Goal: Task Accomplishment & Management: Use online tool/utility

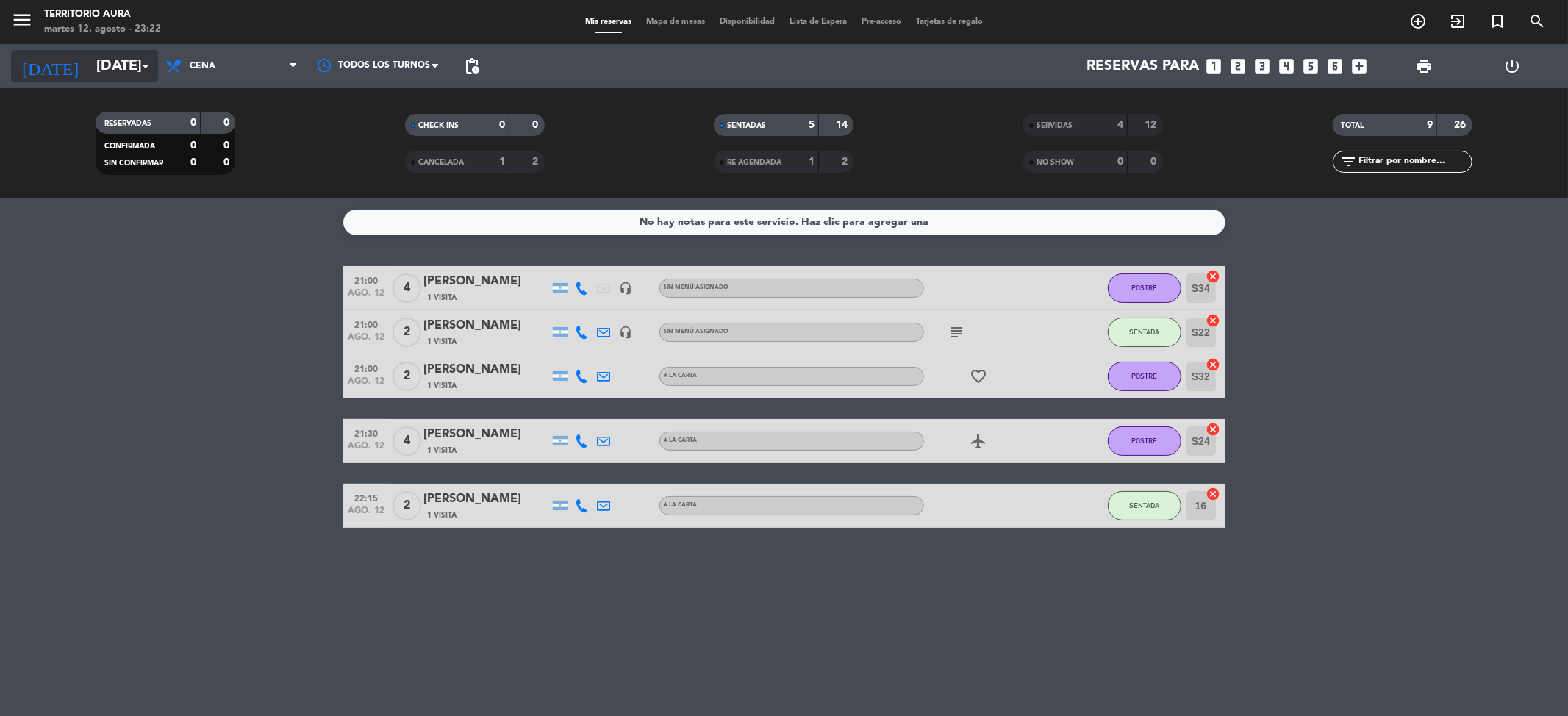
click at [104, 60] on input "[DATE]" at bounding box center [182, 66] width 187 height 32
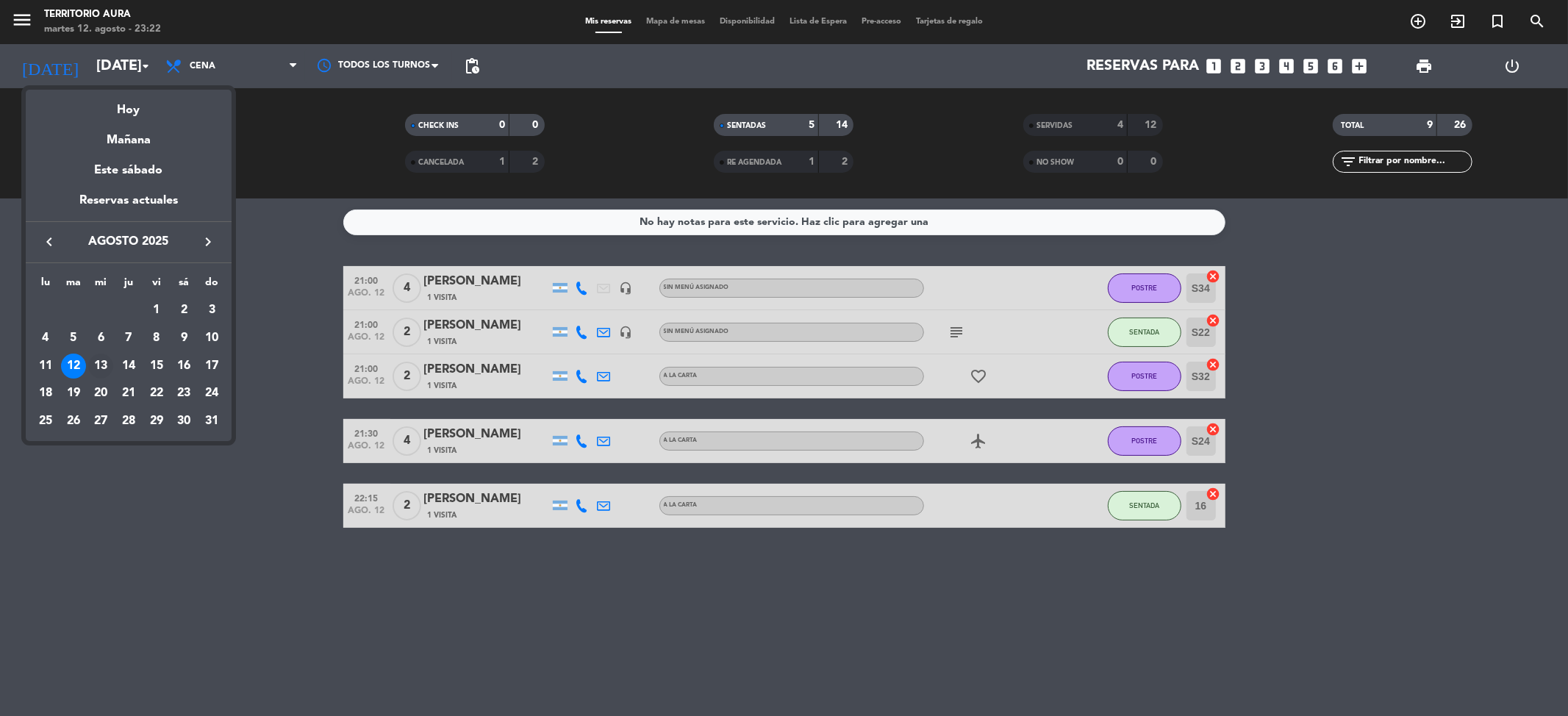
click at [95, 362] on div "13" at bounding box center [101, 366] width 25 height 25
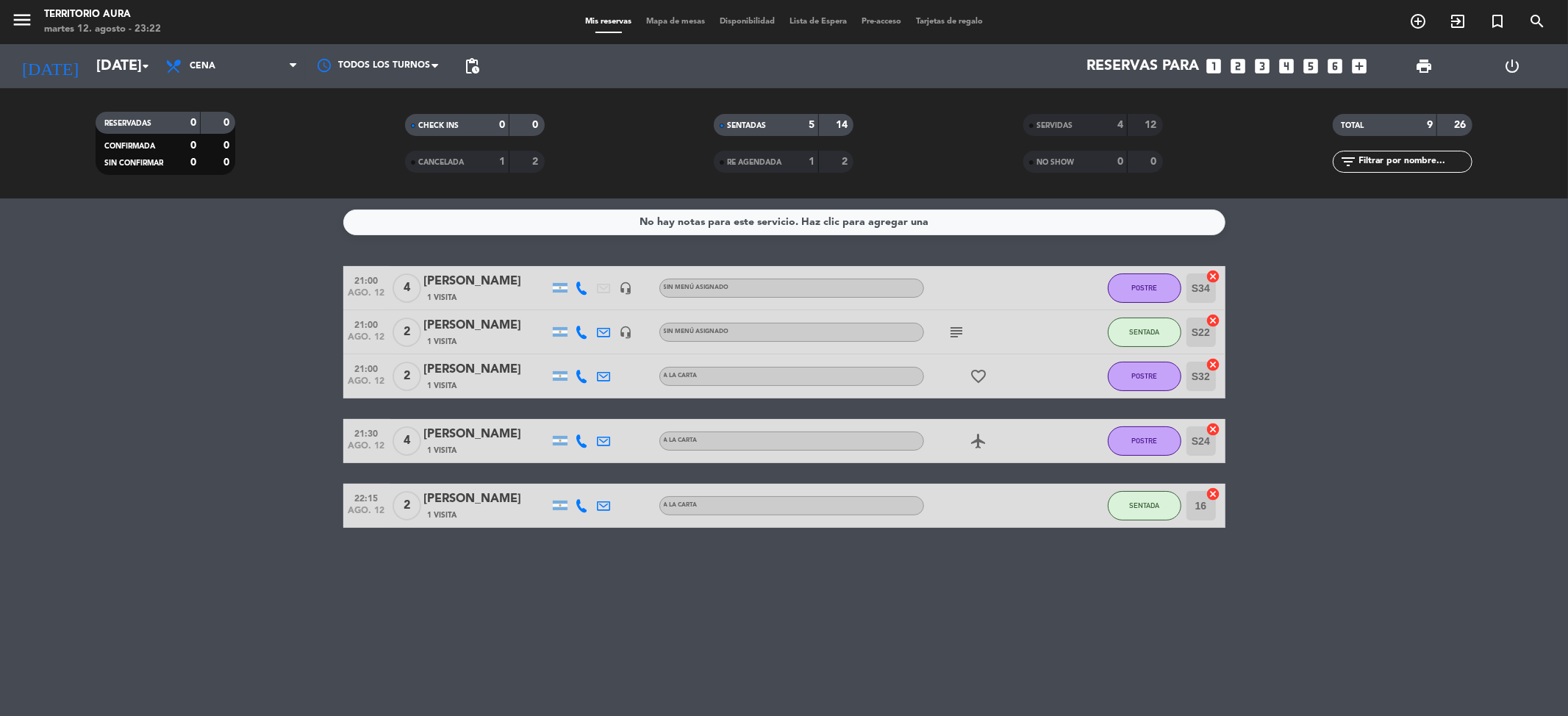
type input "mié. 13 ago."
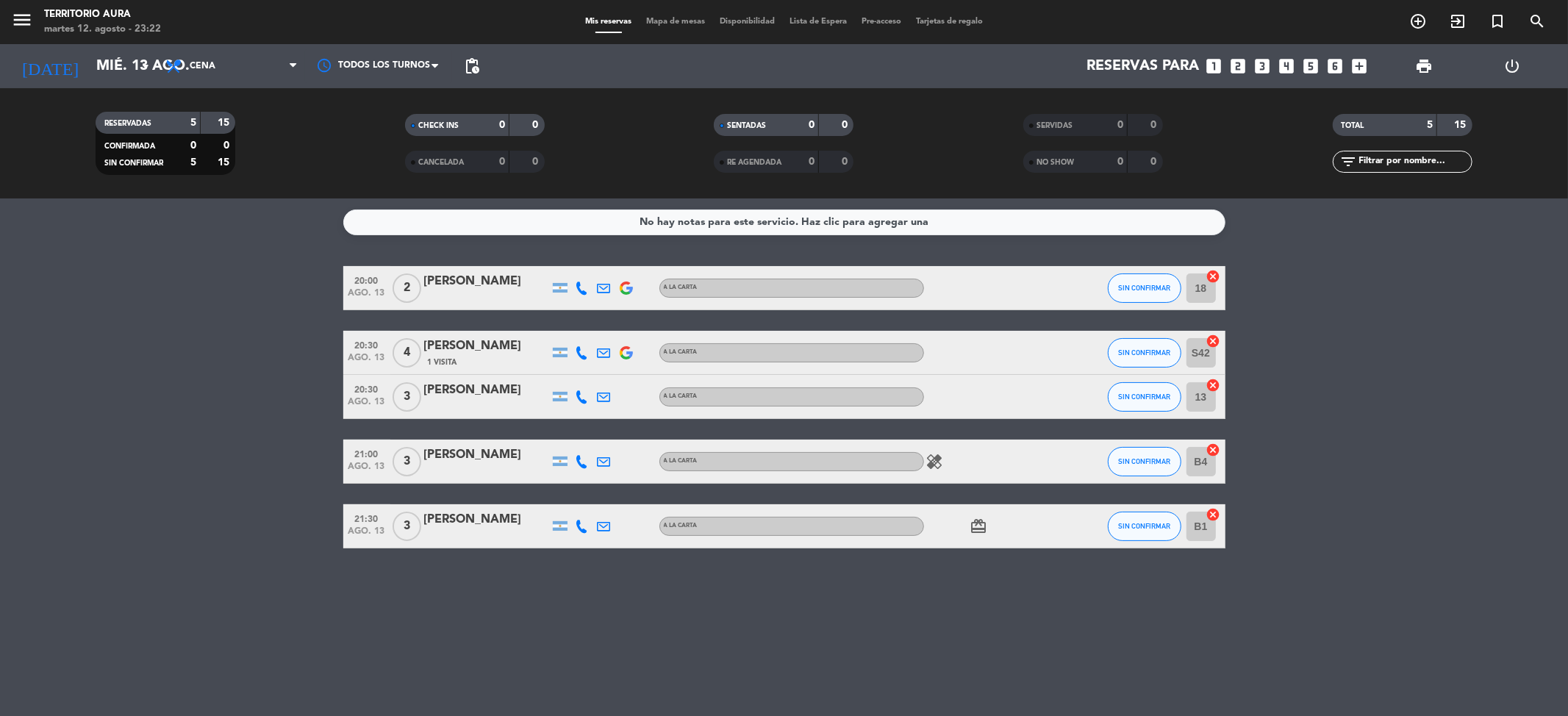
click at [939, 466] on icon "healing" at bounding box center [935, 462] width 18 height 18
click at [671, 27] on div "Mis reservas Mapa de mesas Disponibilidad Lista de Espera Pre-acceso Tarjetas d…" at bounding box center [784, 22] width 412 height 13
click at [662, 10] on div "menu TERRITORIO AURA martes 12. agosto - 23:22 Mis reservas Mapa de mesas Dispo…" at bounding box center [784, 22] width 1568 height 44
click at [673, 24] on span "Mapa de mesas" at bounding box center [676, 22] width 74 height 8
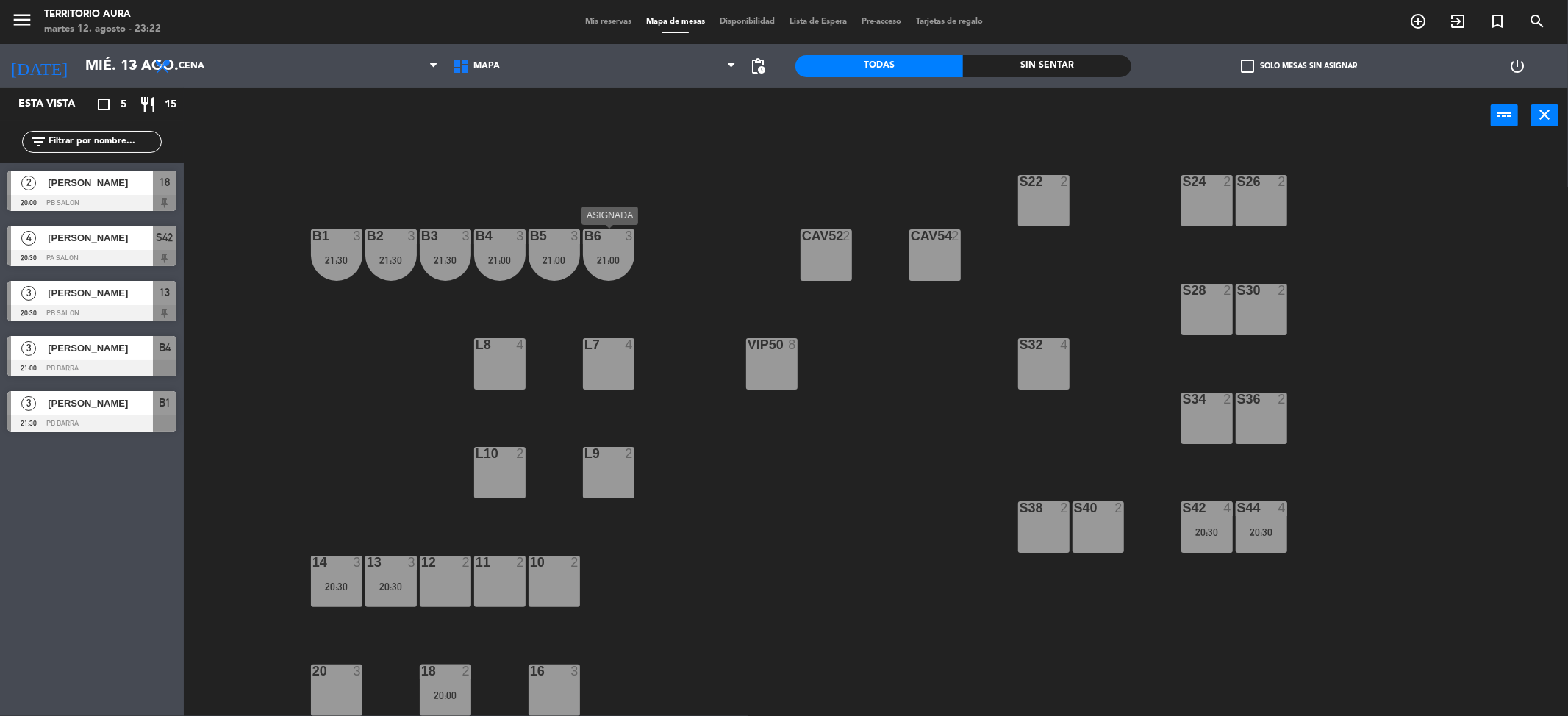
click at [618, 271] on div "B6 3 21:00" at bounding box center [609, 256] width 52 height 52
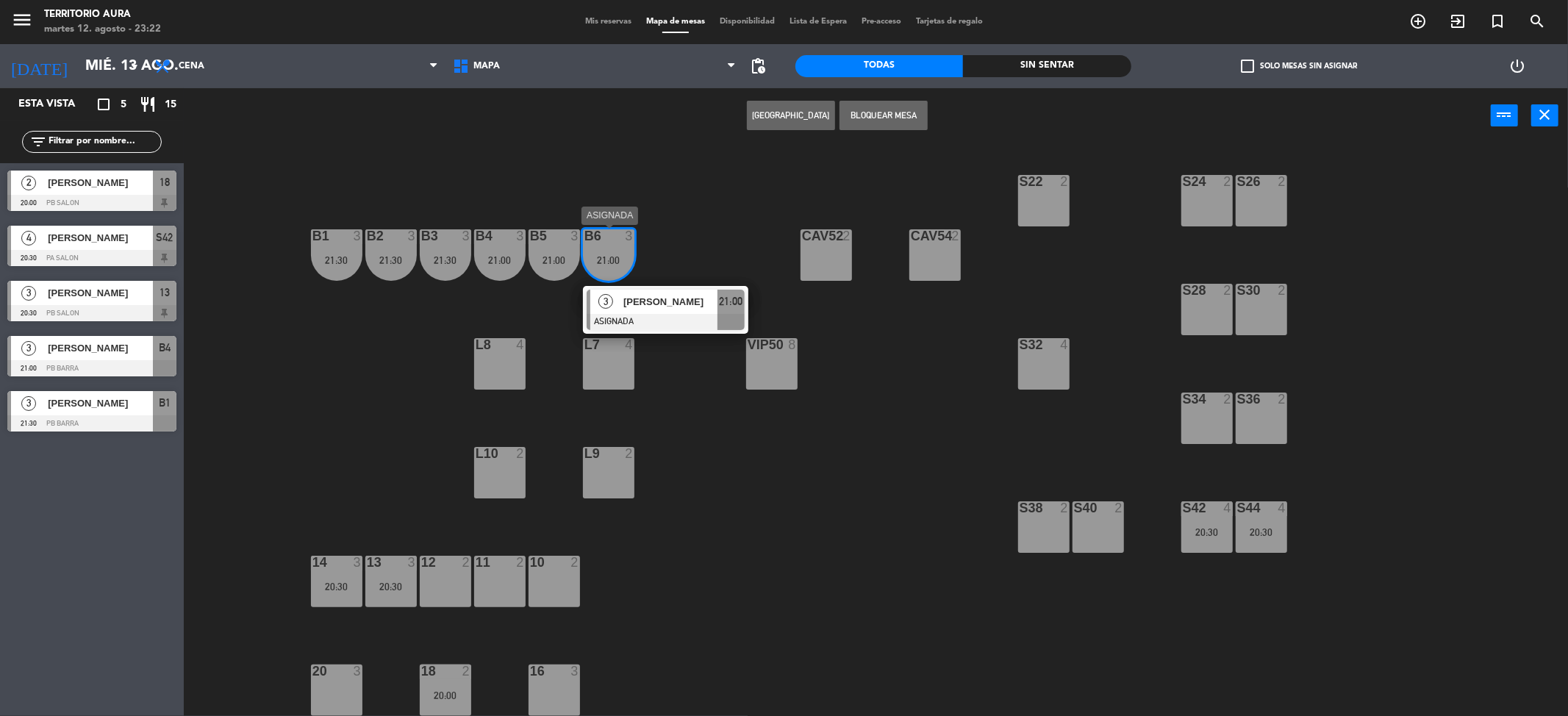
click at [650, 311] on div "[PERSON_NAME]" at bounding box center [670, 301] width 96 height 24
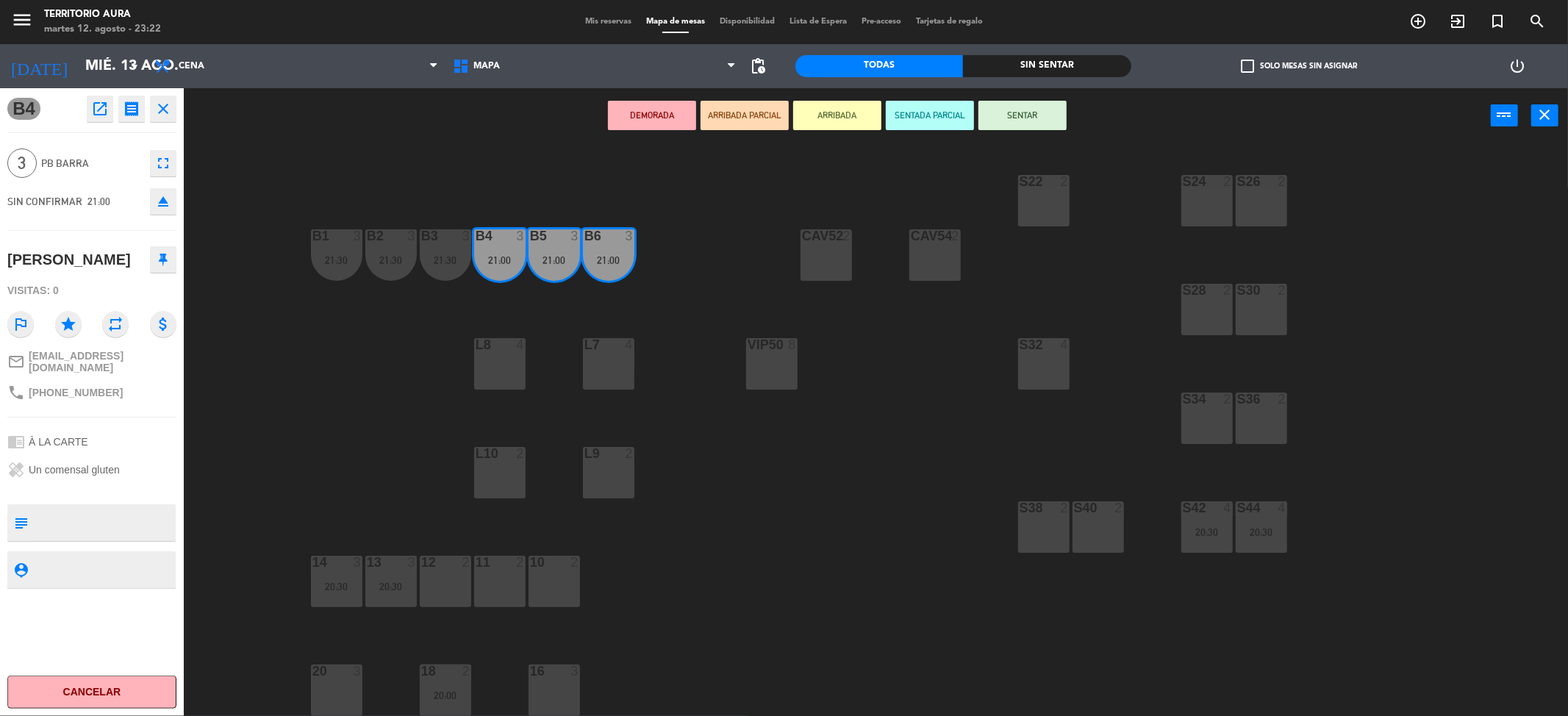
drag, startPoint x: 1080, startPoint y: 529, endPoint x: 1065, endPoint y: 524, distance: 15.8
click at [1080, 527] on div "S40 2" at bounding box center [1098, 528] width 52 height 52
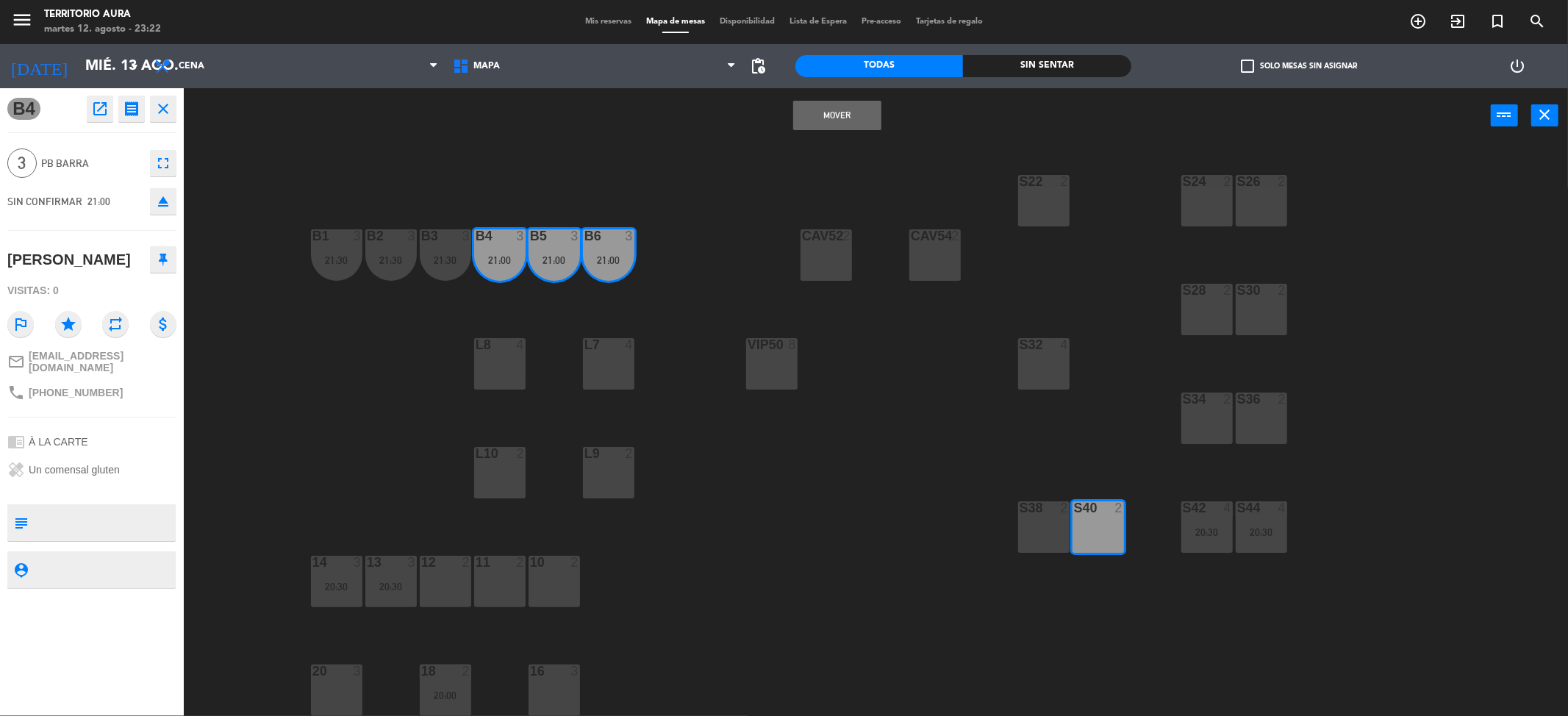
click at [1045, 527] on div "S38 2" at bounding box center [1044, 528] width 52 height 52
click at [824, 124] on button "Mover y Unir" at bounding box center [837, 115] width 89 height 30
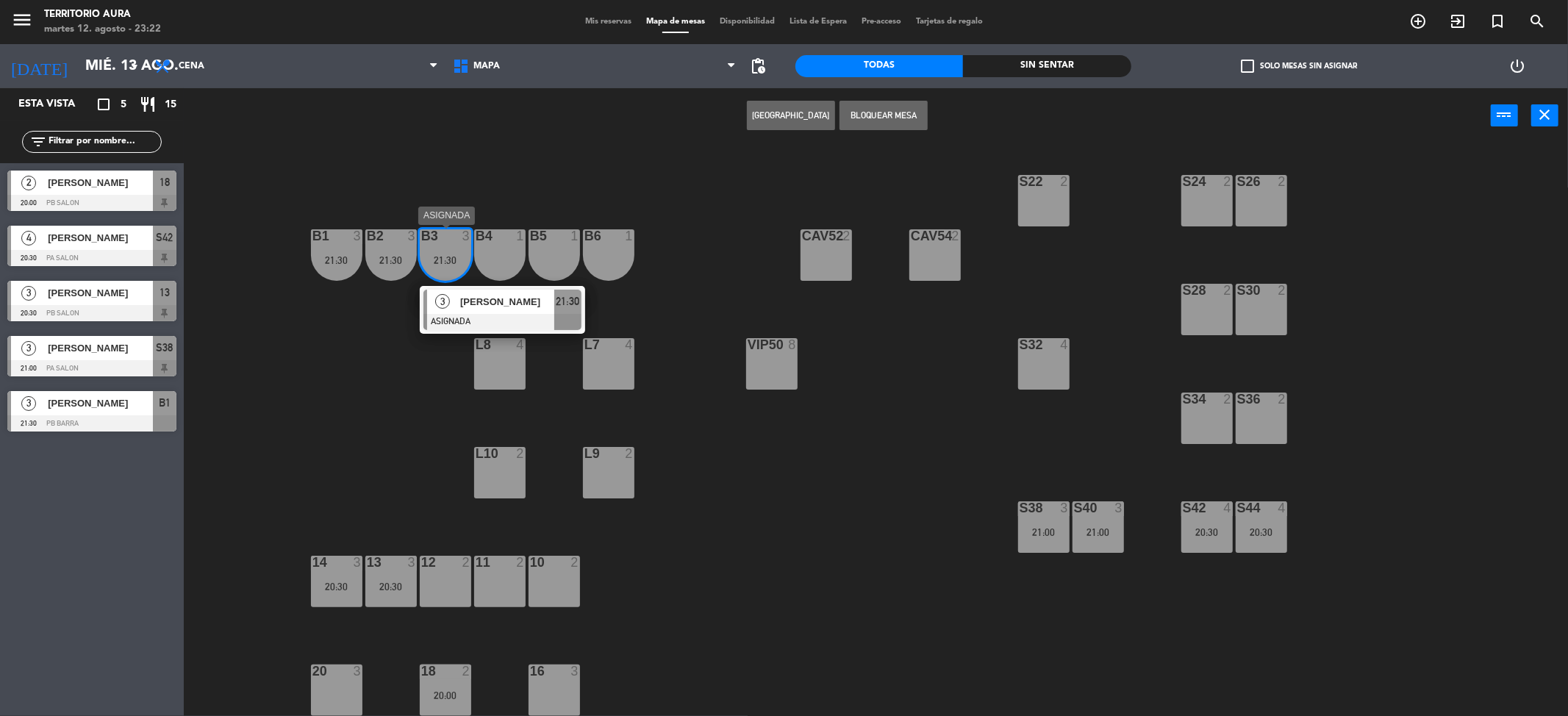
click at [492, 301] on span "[PERSON_NAME]" at bounding box center [507, 302] width 94 height 16
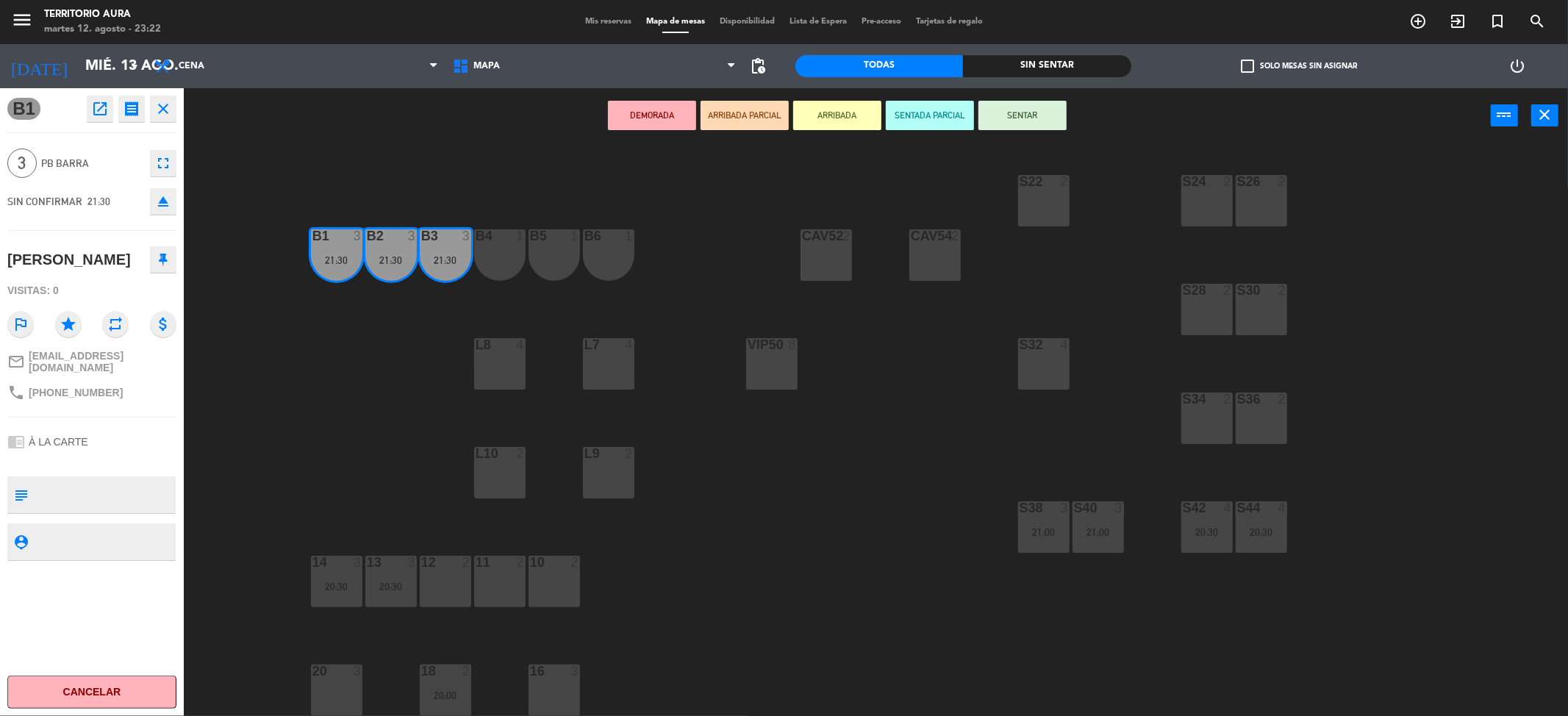
click at [454, 257] on div "21:30" at bounding box center [445, 260] width 52 height 10
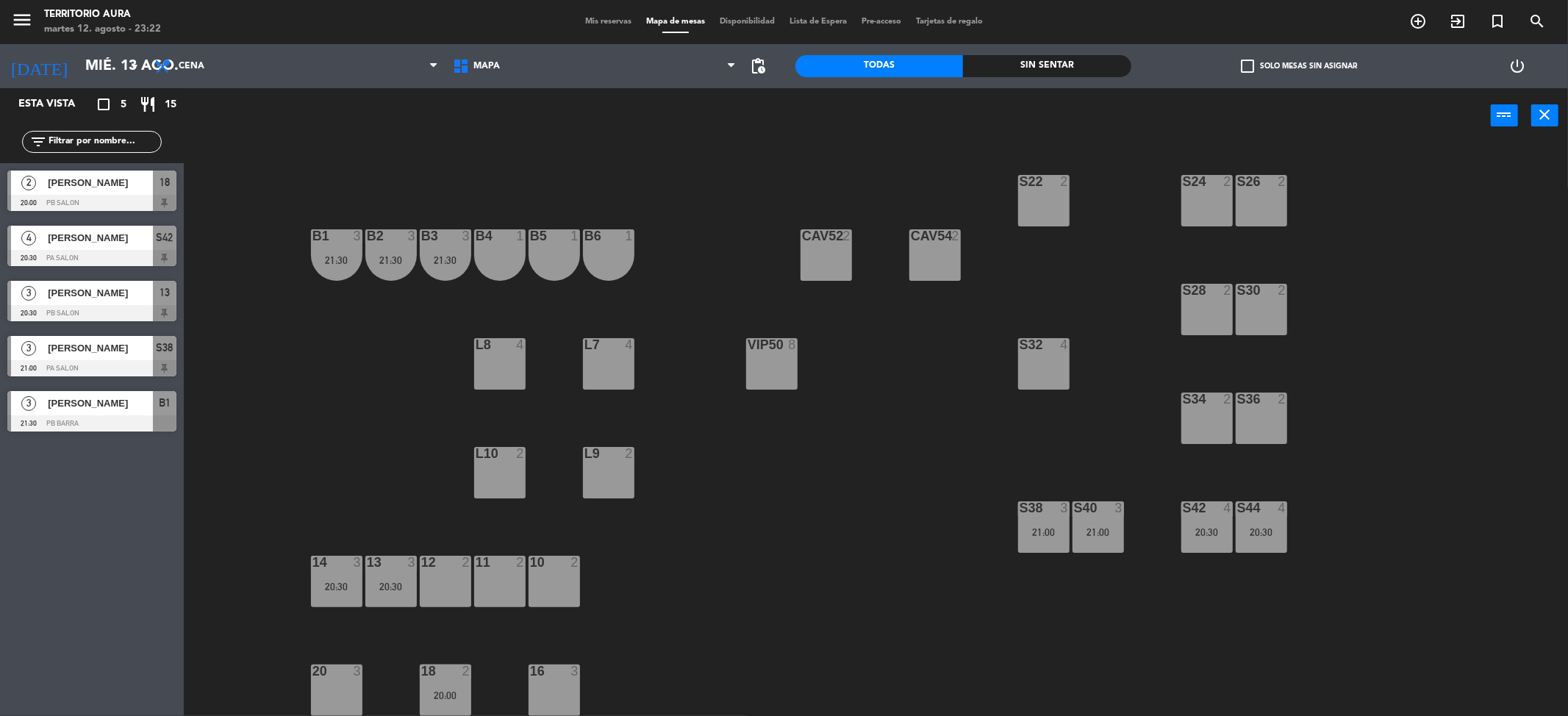
click at [421, 256] on div "21:30" at bounding box center [445, 260] width 52 height 10
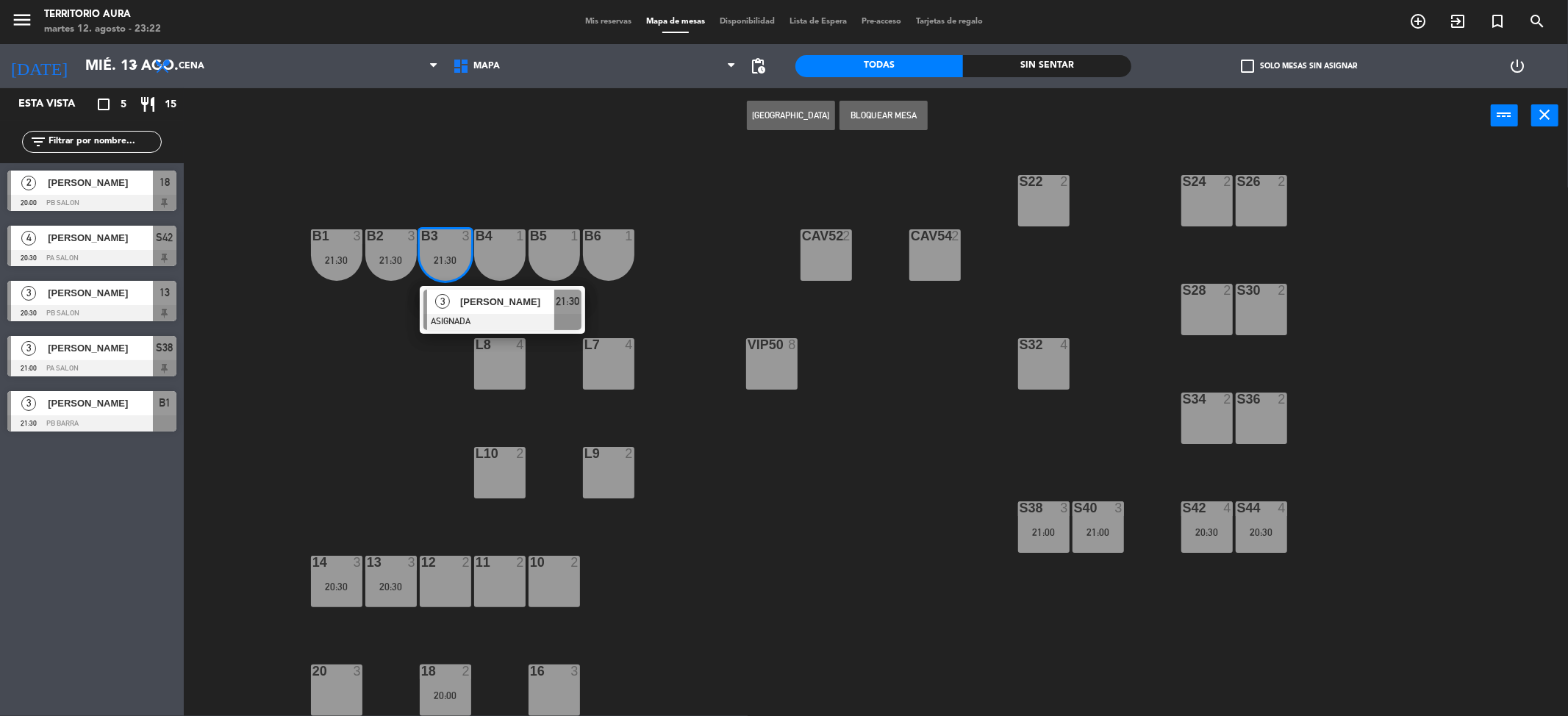
click at [474, 314] on div at bounding box center [503, 322] width 158 height 16
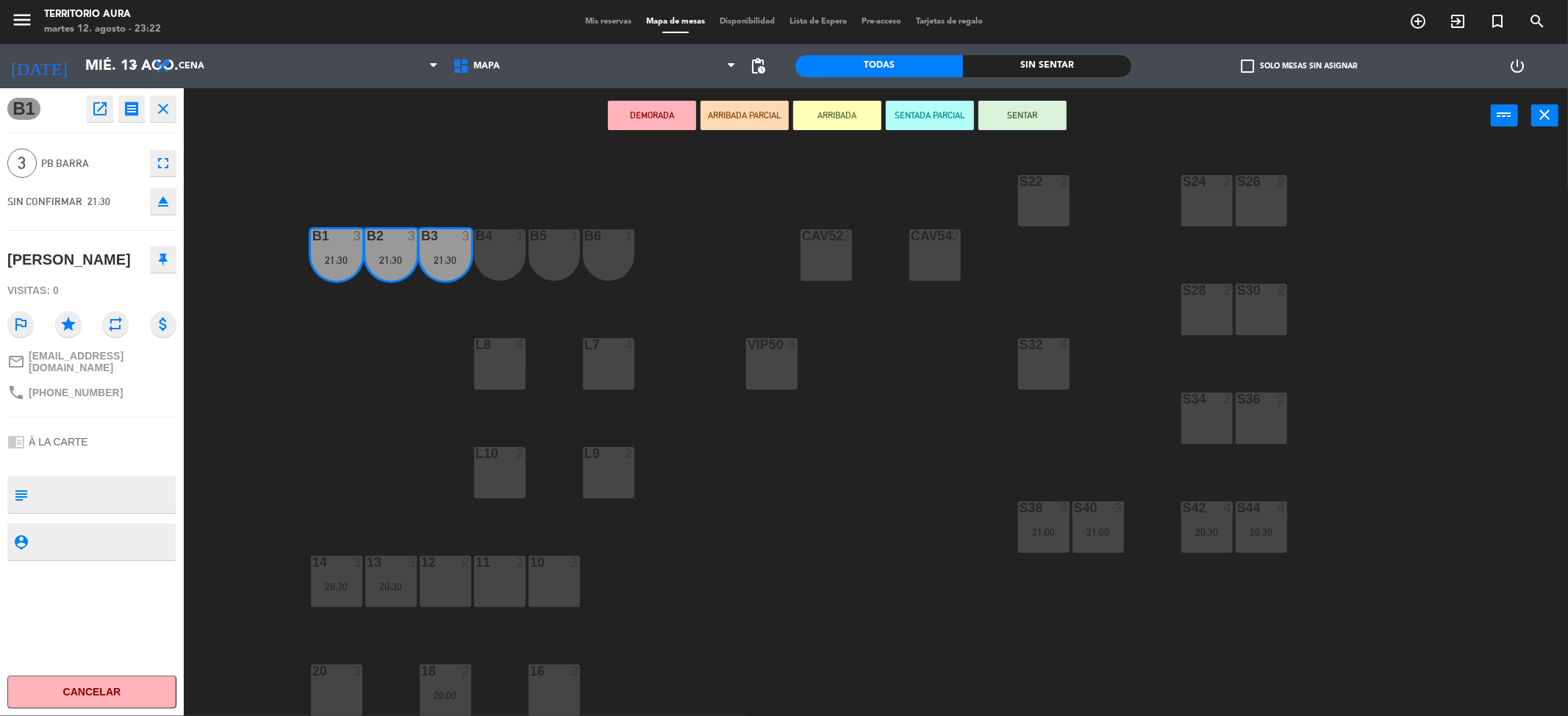
click at [1243, 207] on div "S26 2" at bounding box center [1261, 201] width 52 height 52
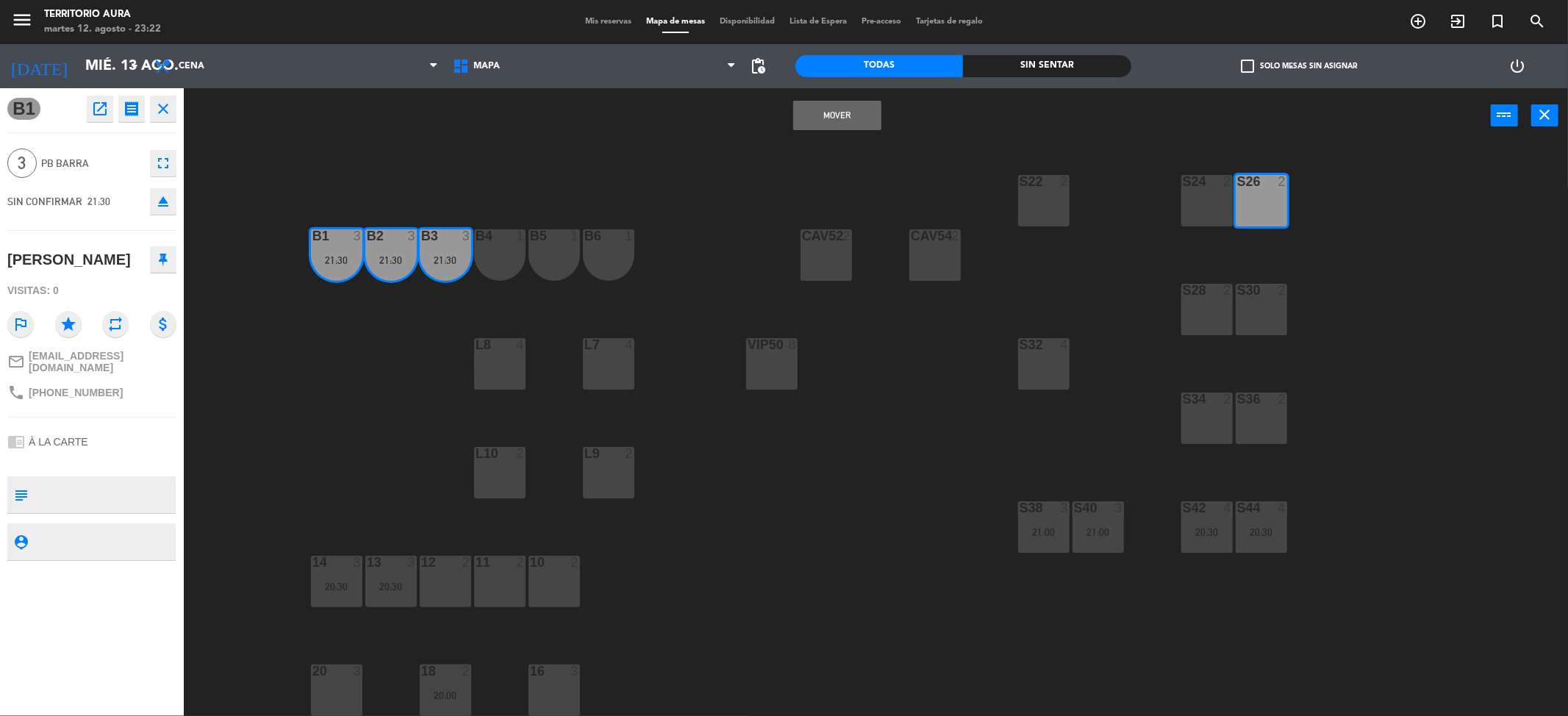
click at [1218, 204] on div "S24 2" at bounding box center [1207, 201] width 52 height 52
click at [871, 106] on button "Mover y Unir" at bounding box center [837, 115] width 89 height 30
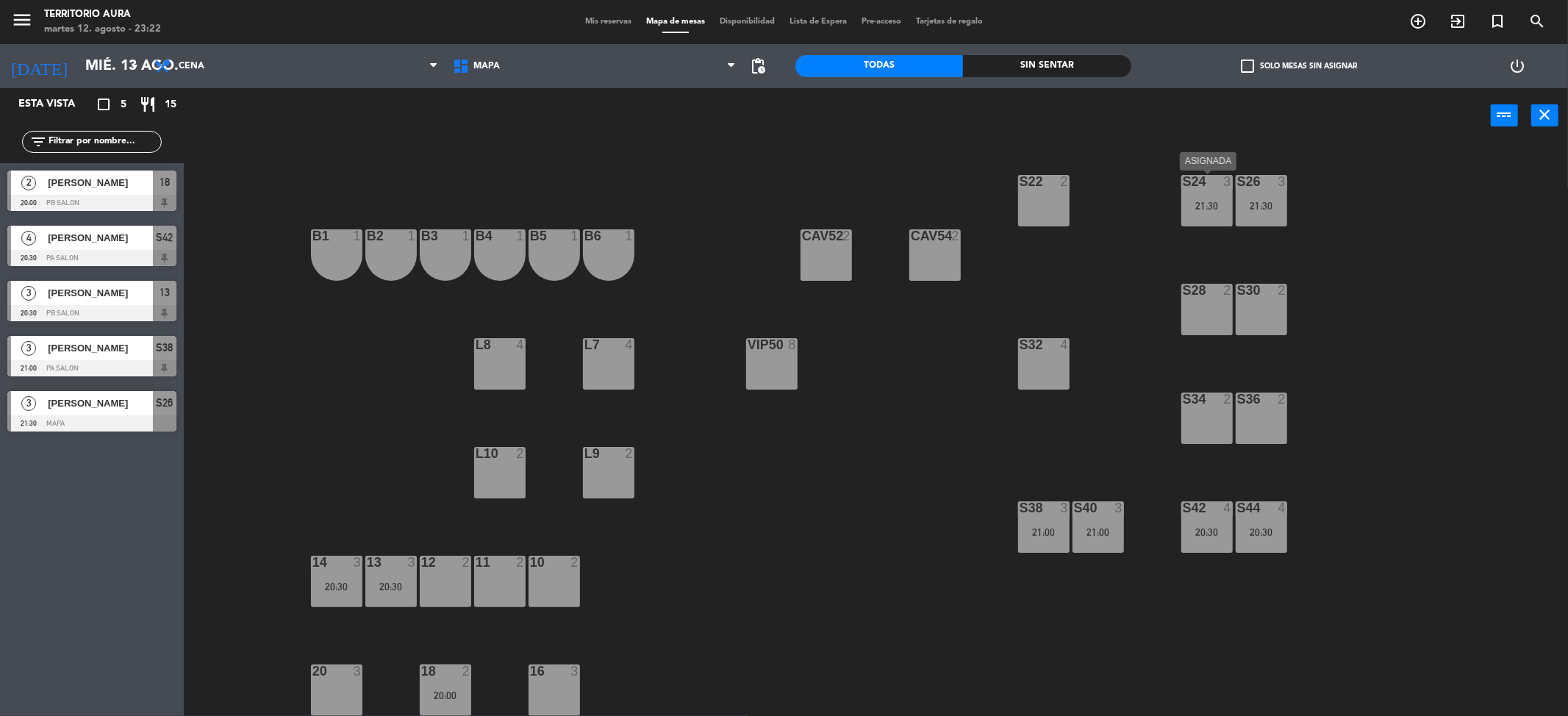
click at [1203, 201] on div "21:30" at bounding box center [1207, 205] width 52 height 10
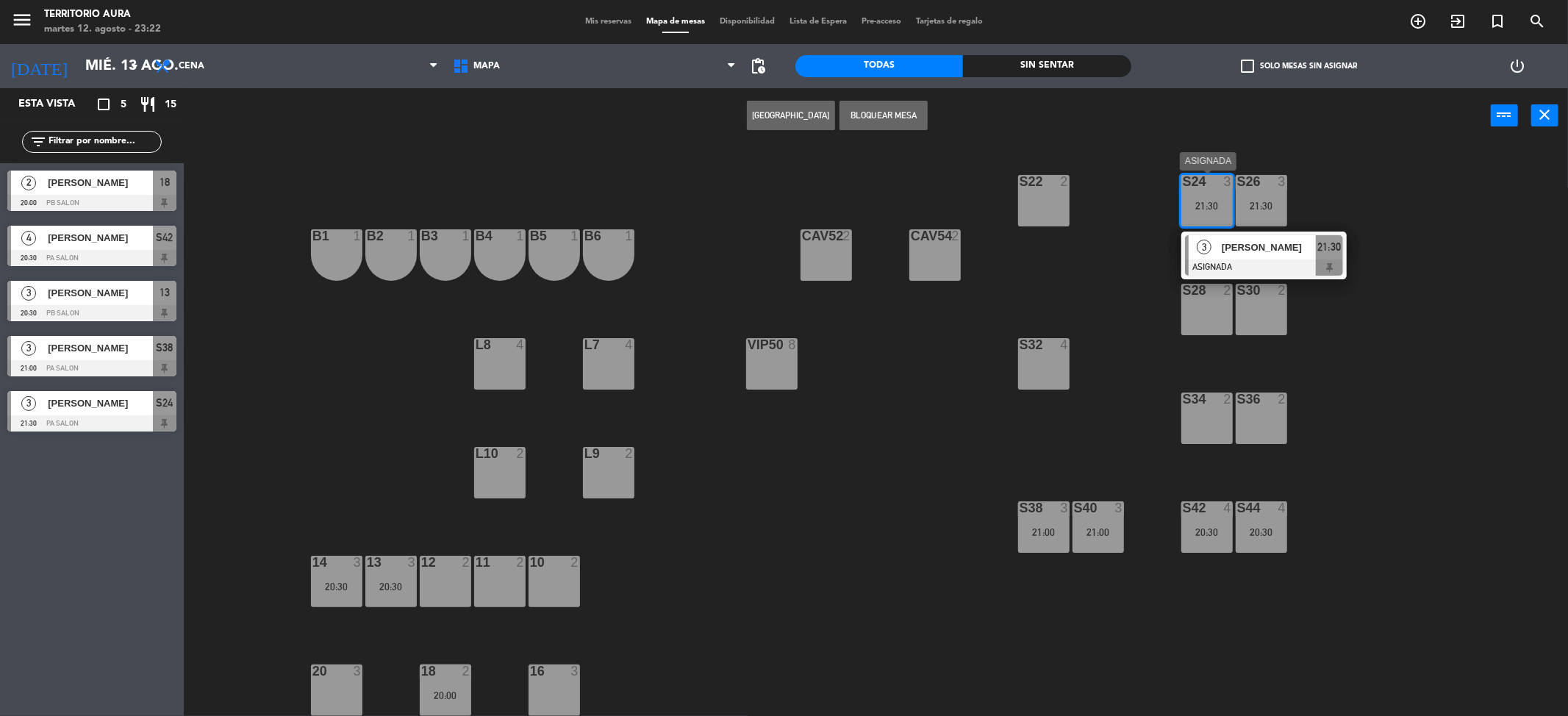
click at [1200, 242] on span "3" at bounding box center [1204, 247] width 15 height 15
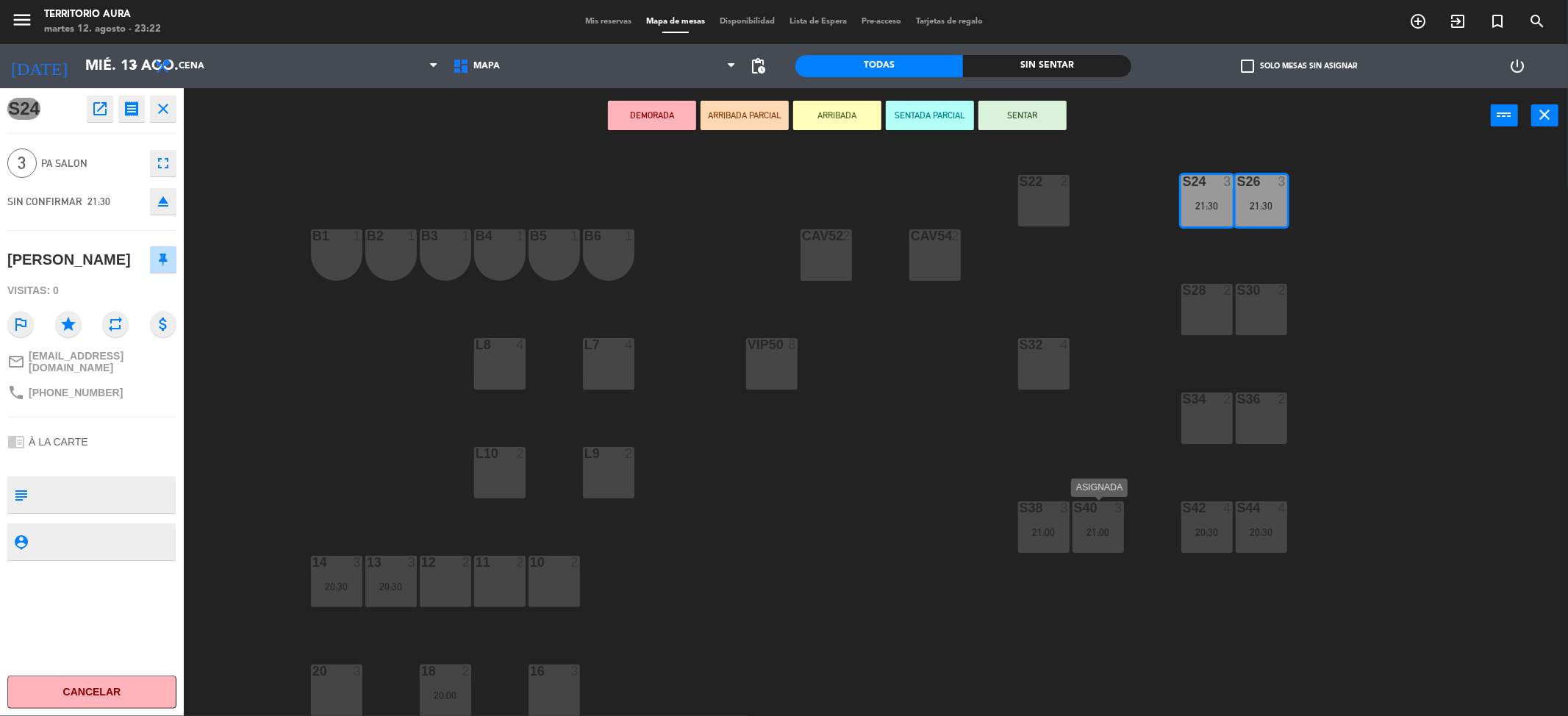
click at [1105, 514] on div "S40 3" at bounding box center [1098, 509] width 52 height 15
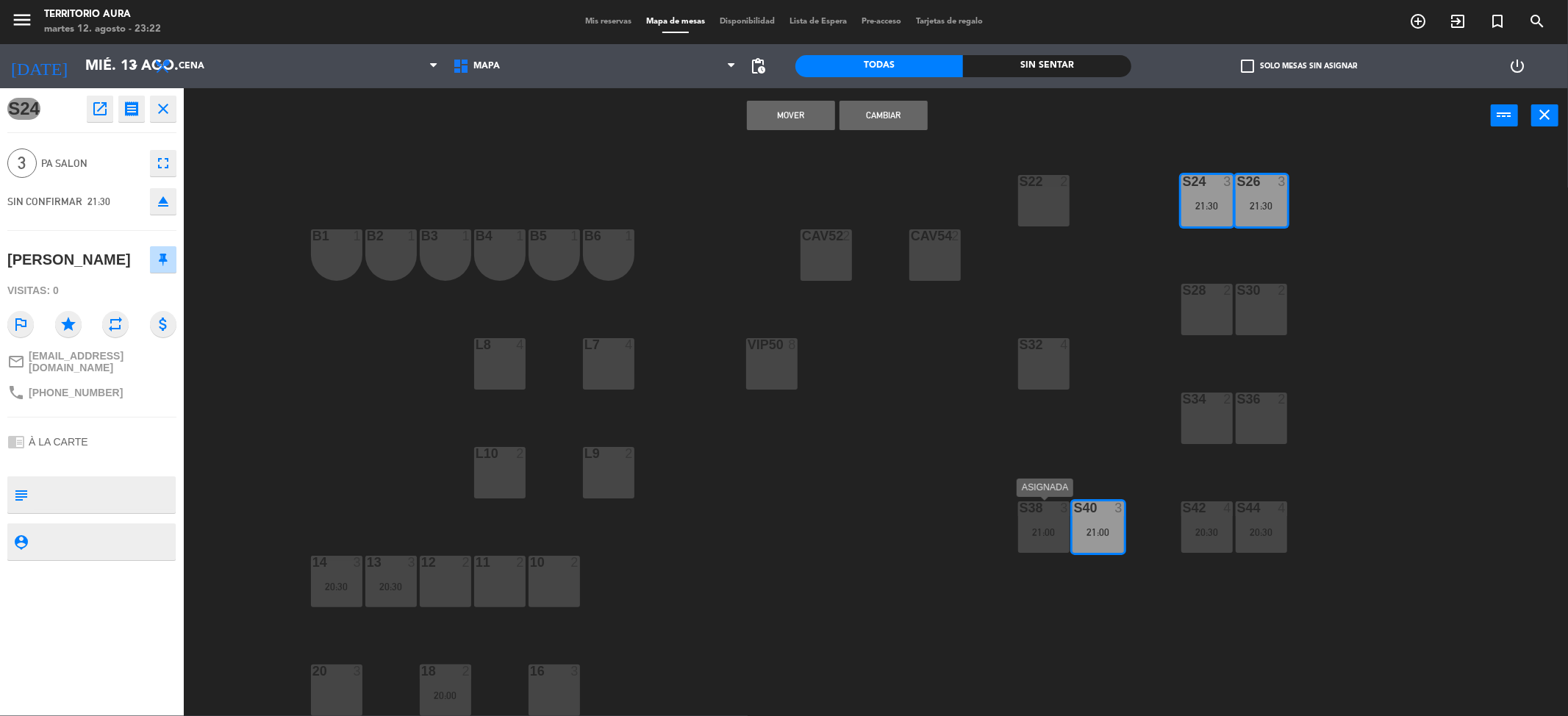
click at [1054, 533] on div "21:00" at bounding box center [1044, 532] width 52 height 10
click at [877, 114] on button "Cambiar" at bounding box center [884, 115] width 89 height 30
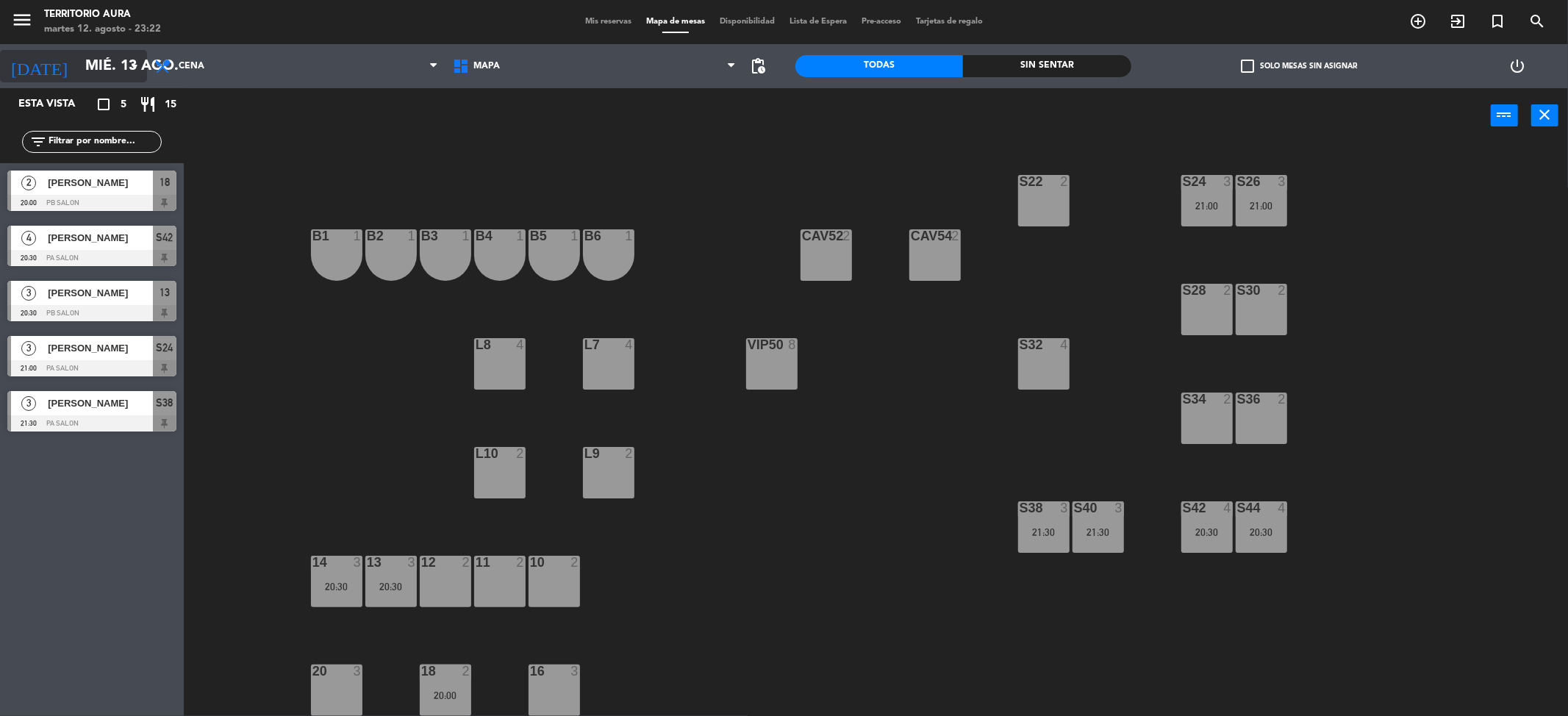
click at [95, 72] on input "mié. 13 ago." at bounding box center [171, 66] width 187 height 32
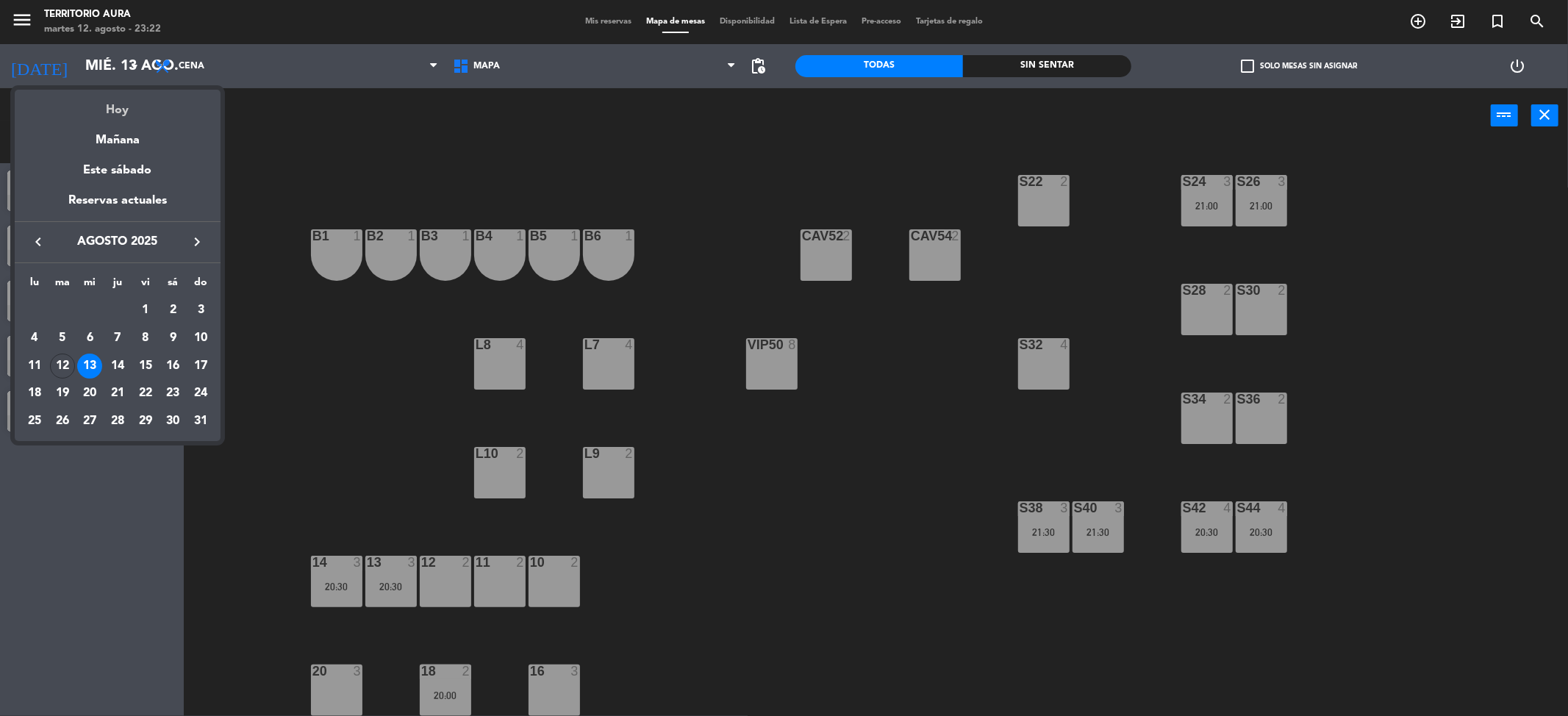
click at [104, 107] on div "Hoy" at bounding box center [118, 104] width 206 height 30
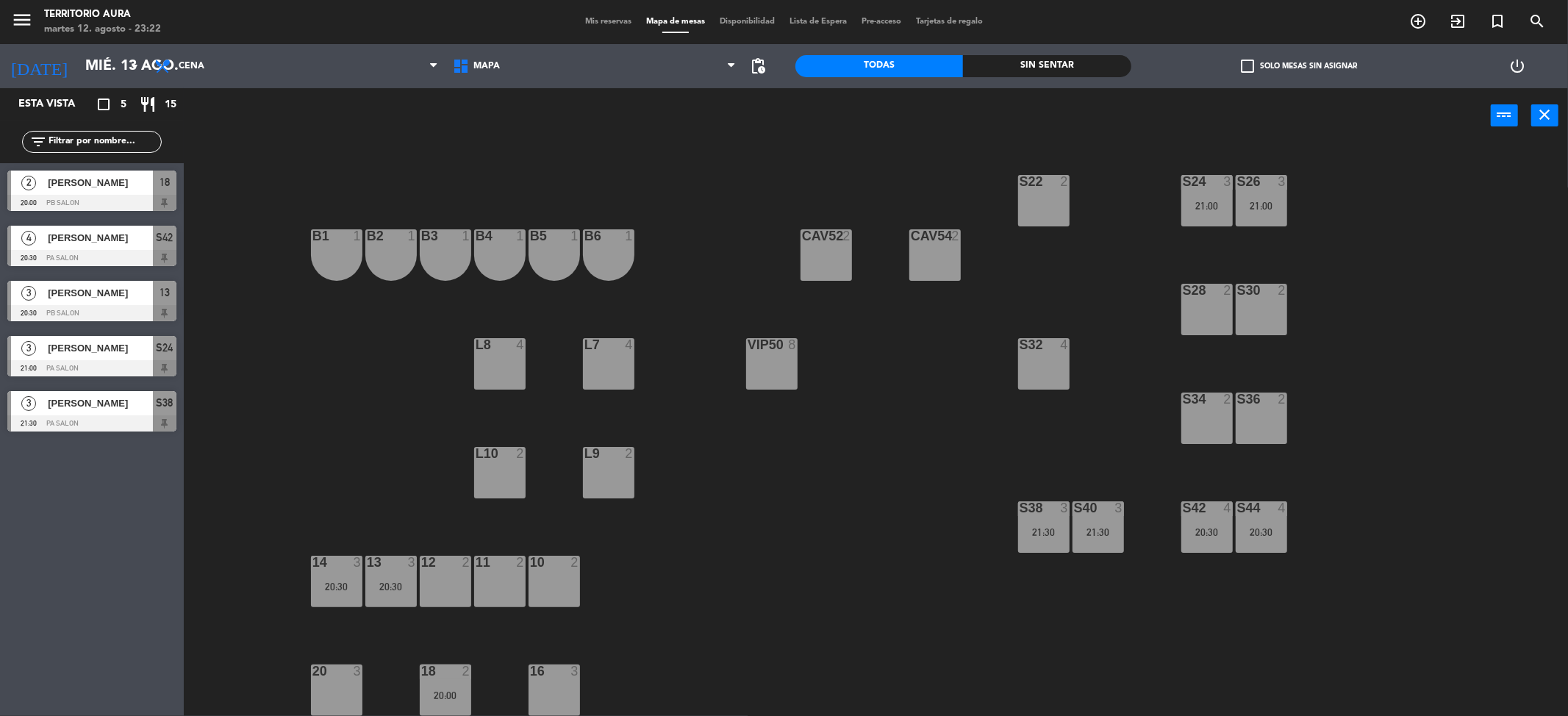
type input "[DATE]"
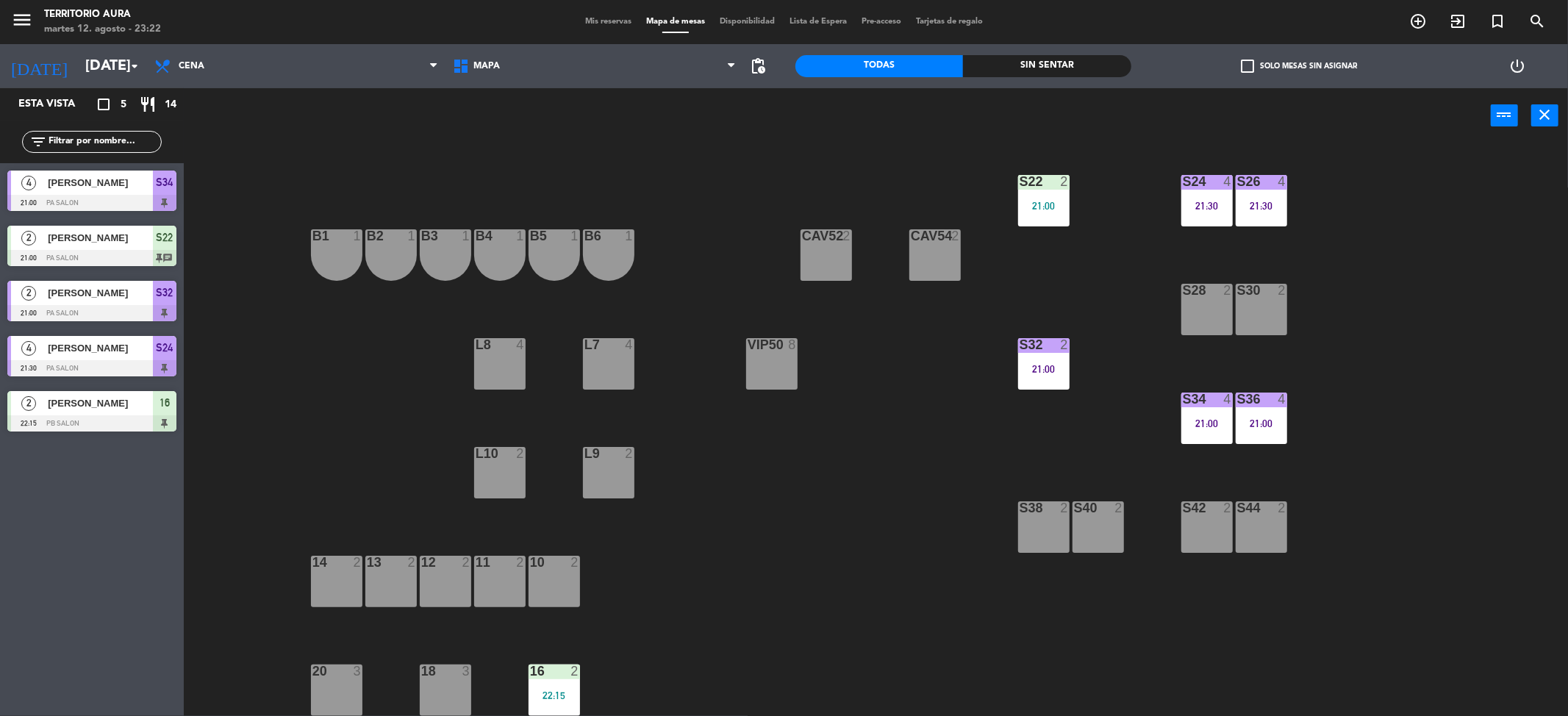
click at [608, 24] on span "Mis reservas" at bounding box center [608, 22] width 61 height 8
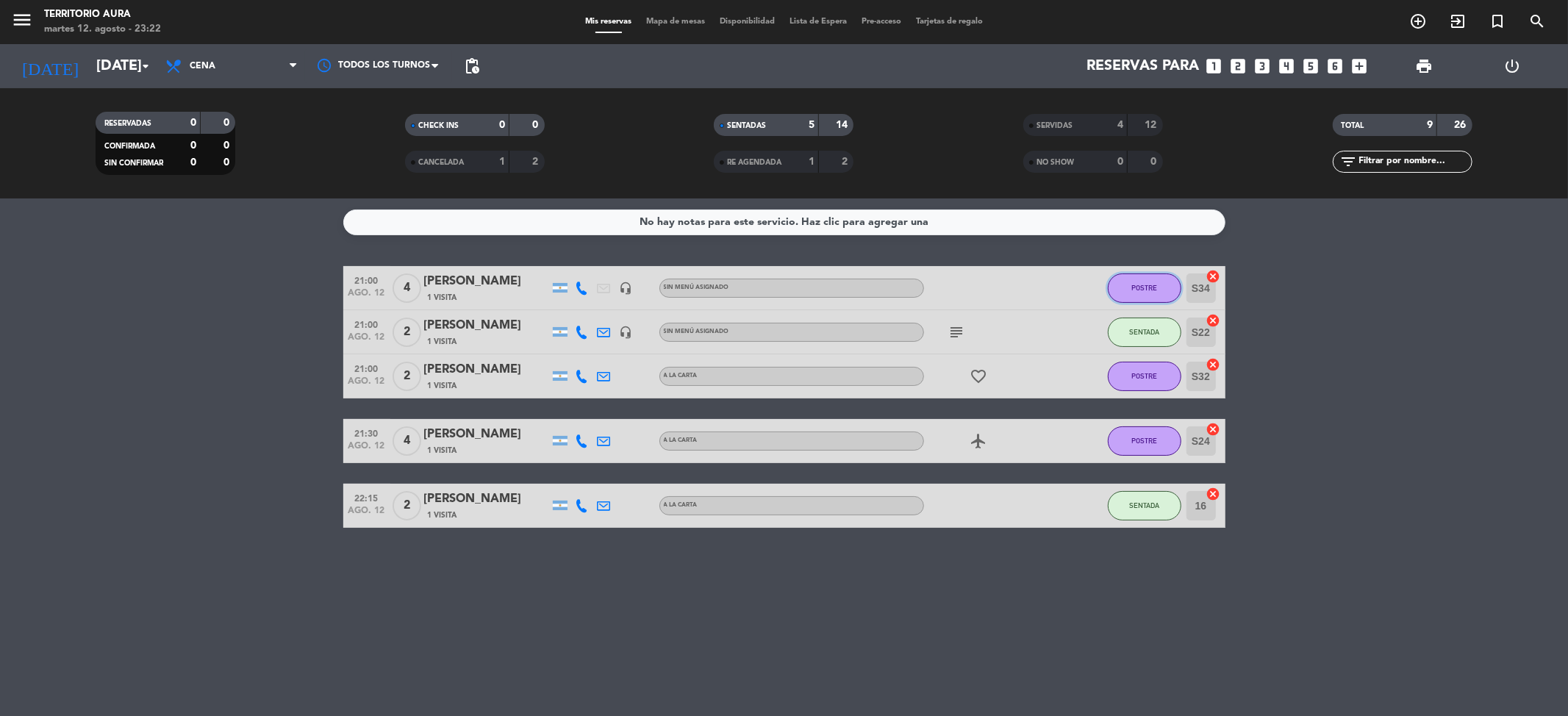
click at [1149, 297] on button "POSTRE" at bounding box center [1145, 289] width 74 height 30
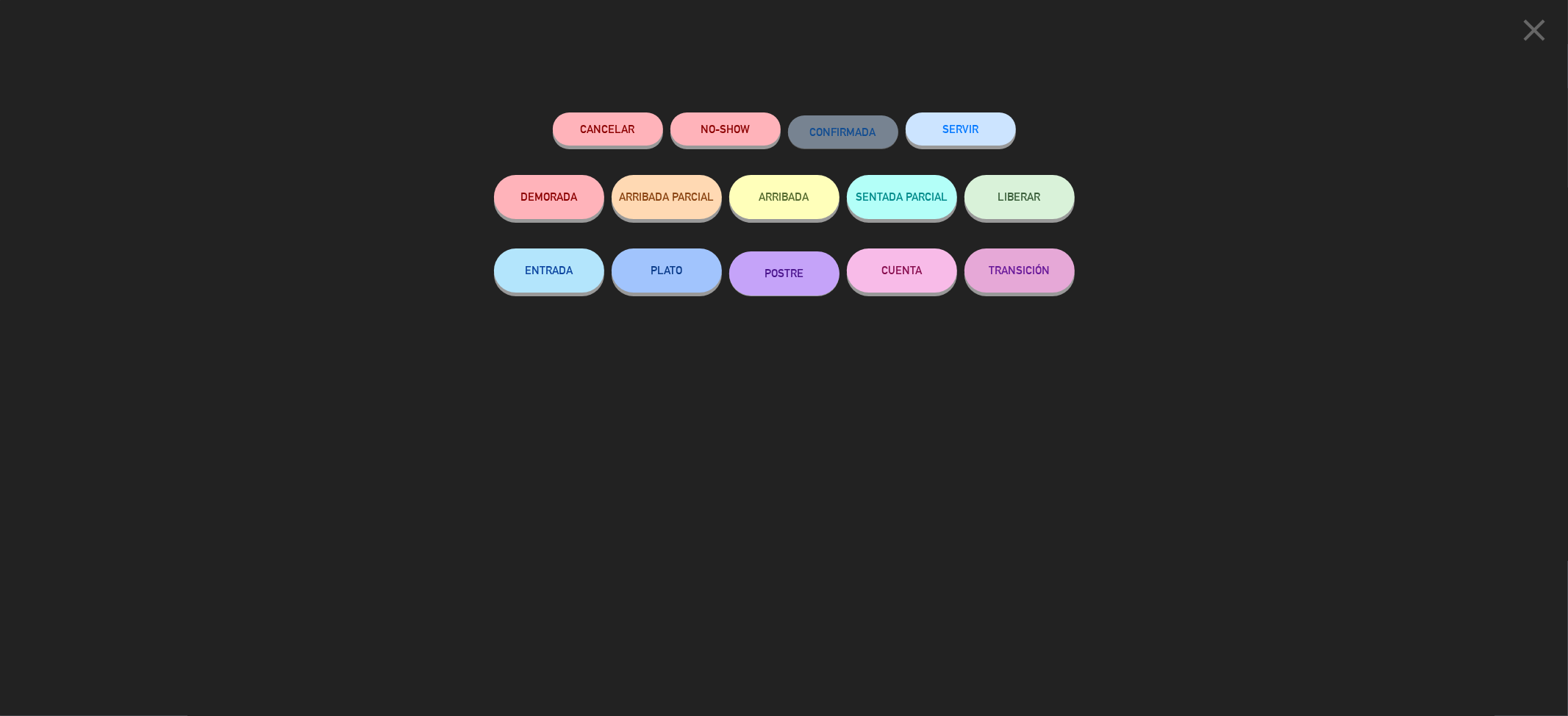
click at [964, 133] on button "SERVIR" at bounding box center [960, 129] width 111 height 33
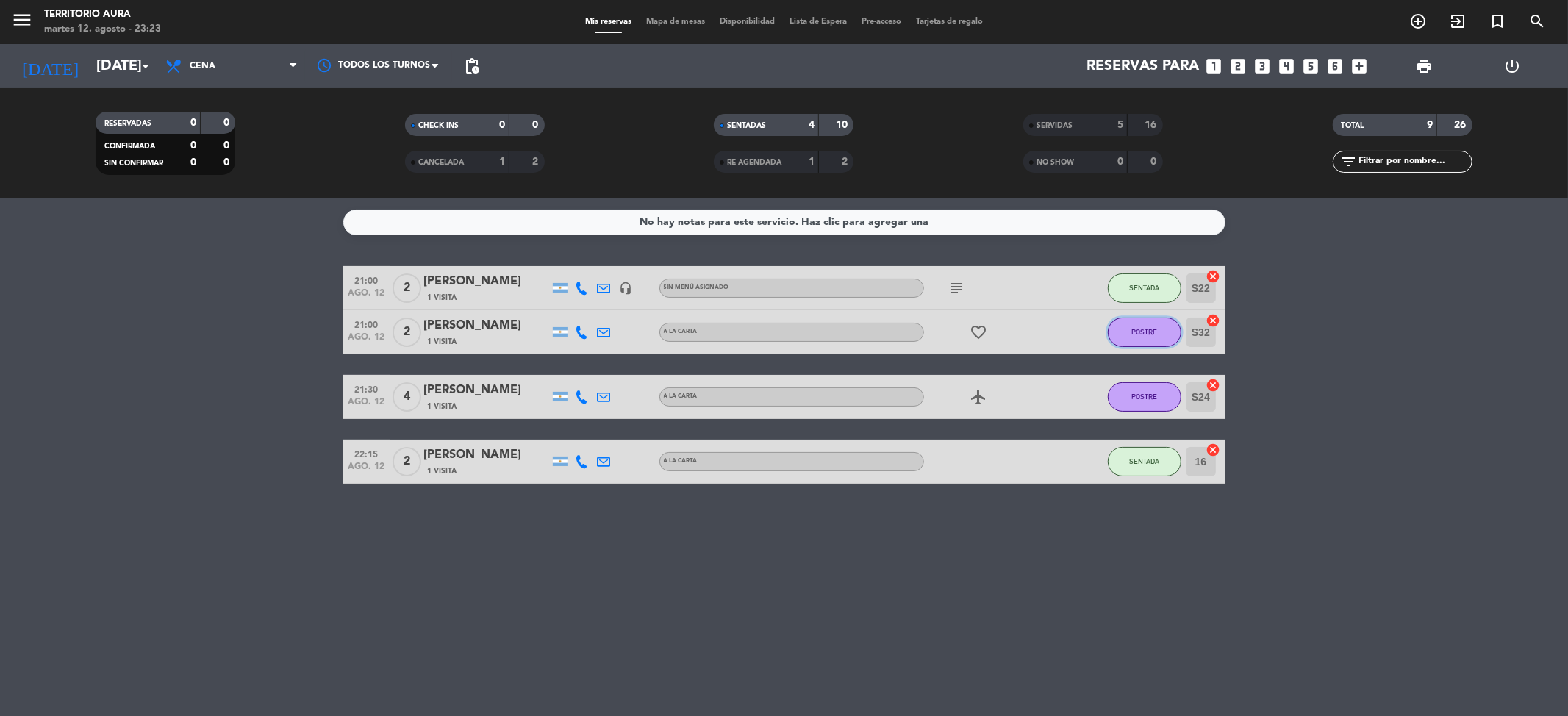
click at [1147, 333] on span "POSTRE" at bounding box center [1144, 332] width 26 height 8
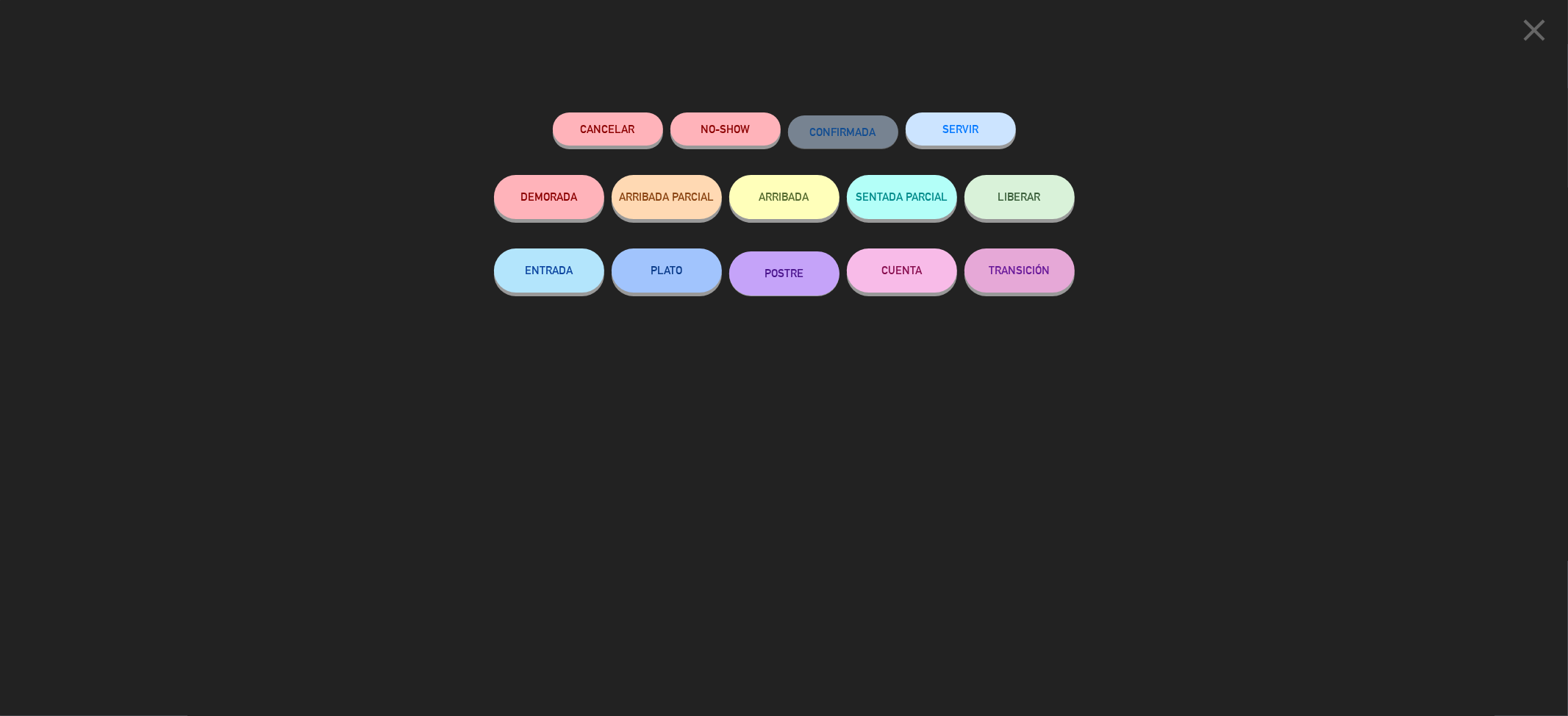
click at [975, 133] on button "SERVIR" at bounding box center [960, 129] width 111 height 33
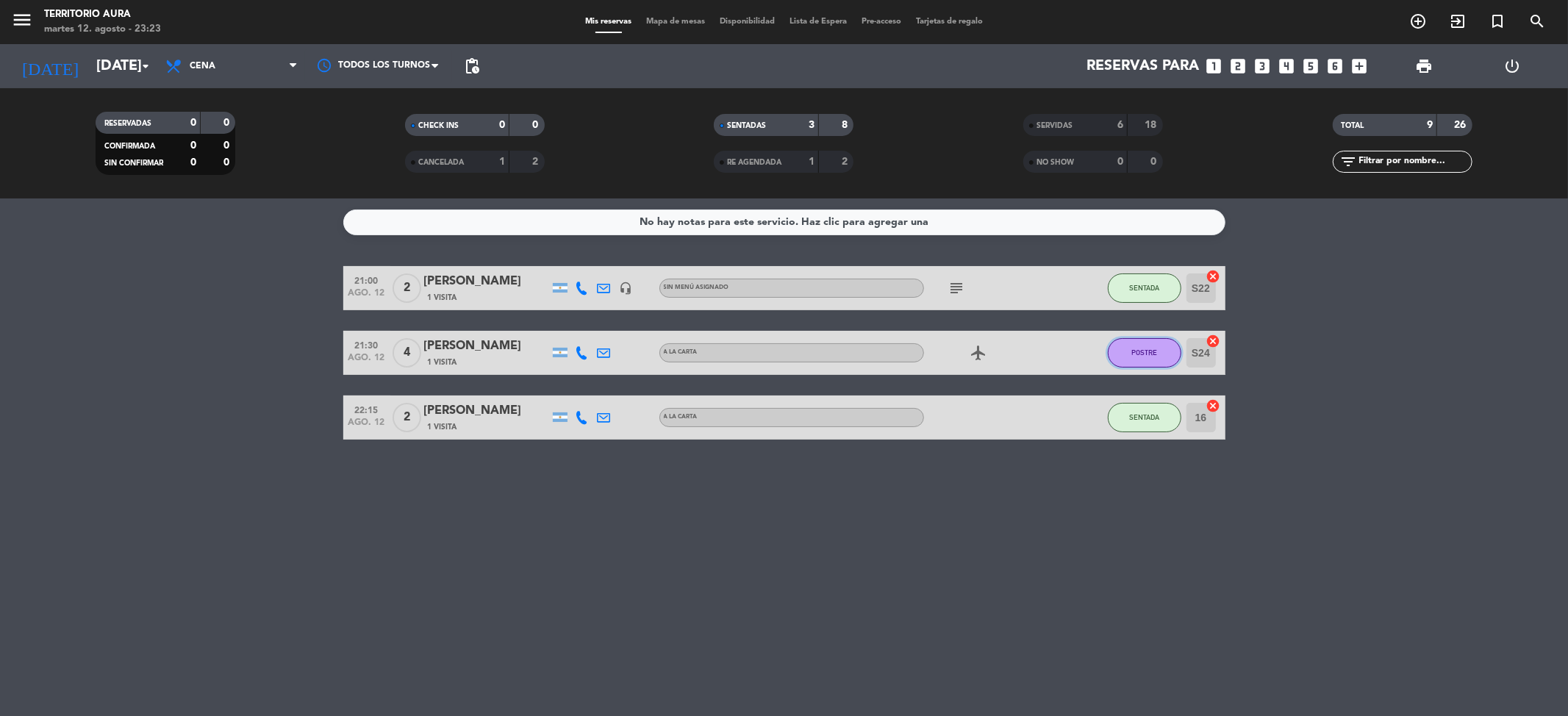
click at [1148, 363] on button "POSTRE" at bounding box center [1145, 353] width 74 height 30
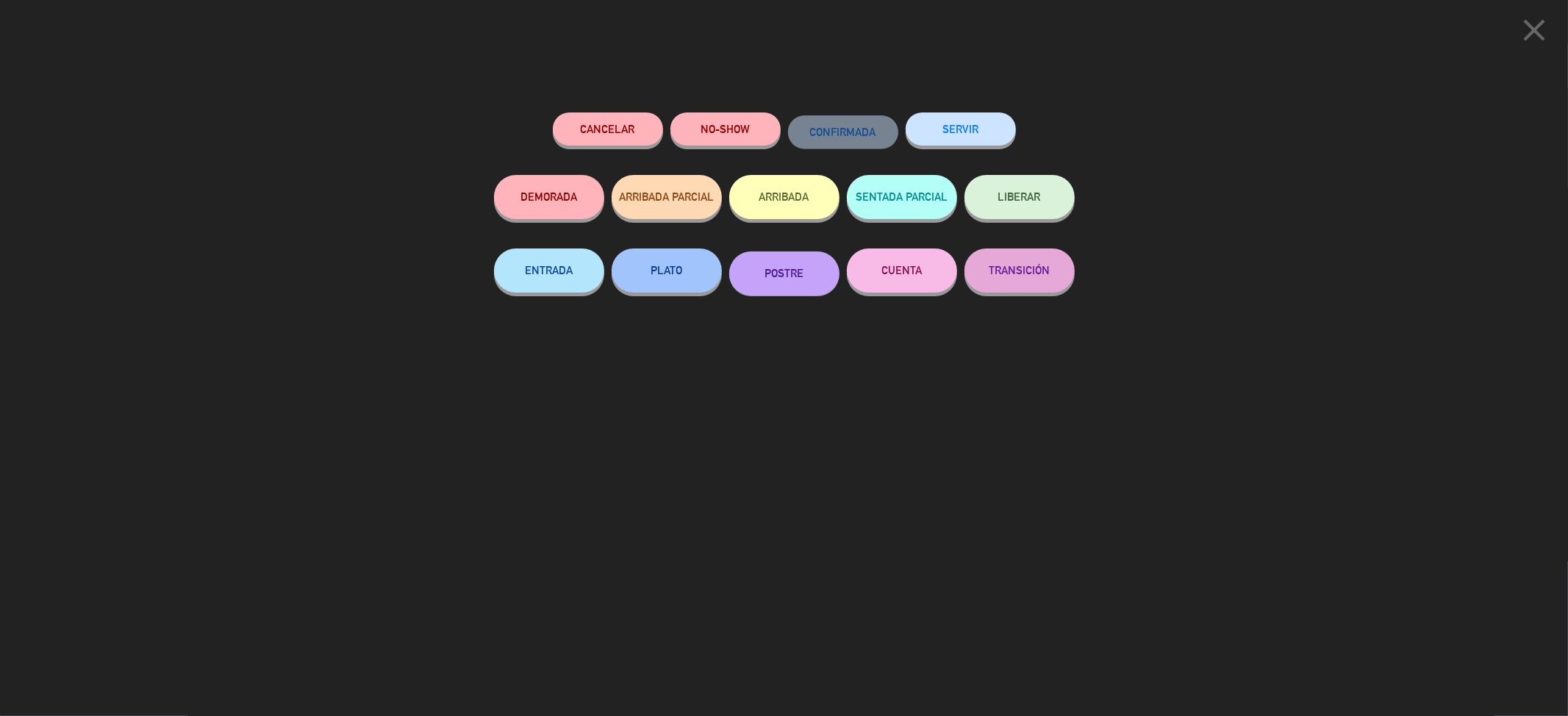
click at [902, 284] on button "CUENTA" at bounding box center [902, 271] width 111 height 44
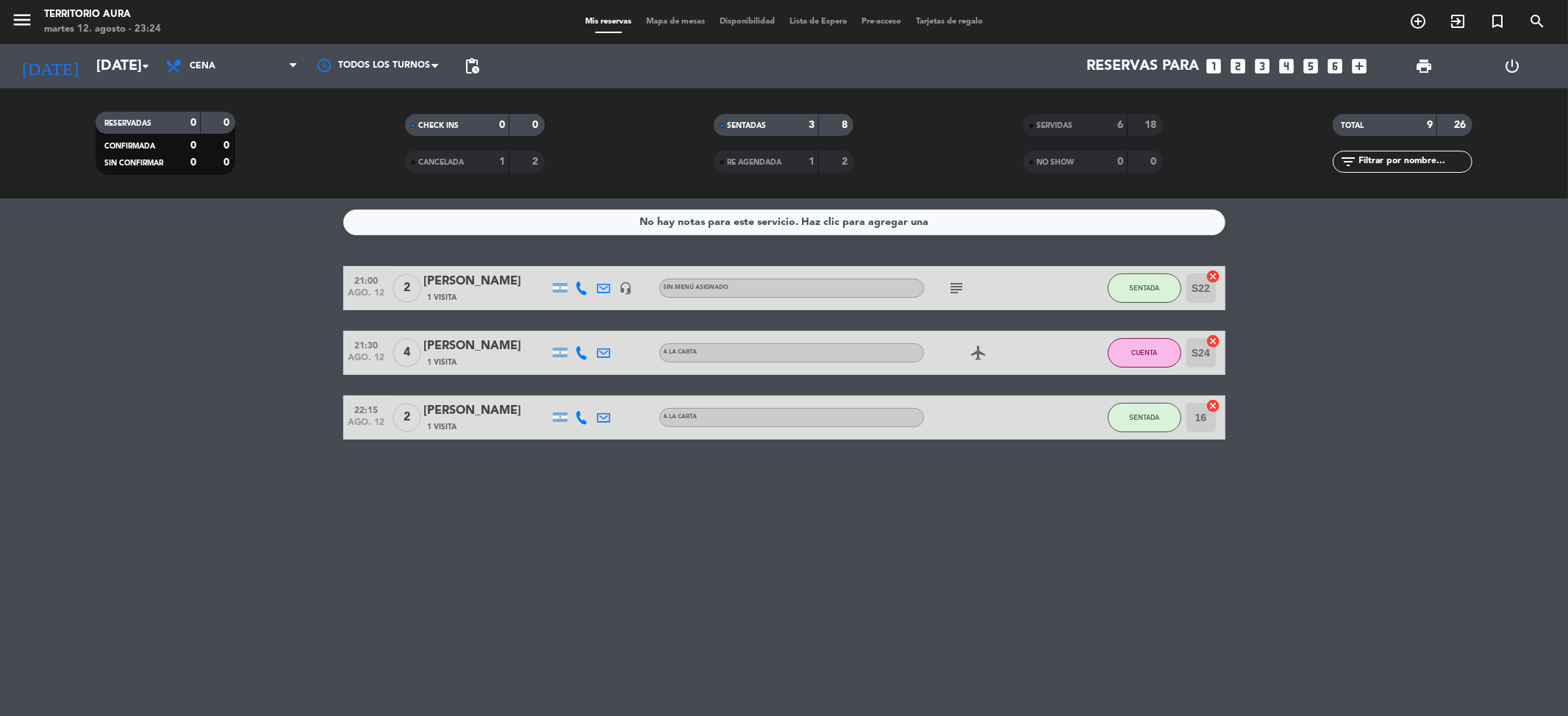
click at [248, 420] on bookings-row "21:00 [DATE] 2 [PERSON_NAME] 1 Visita headset_mic Sin menú asignado subject SEN…" at bounding box center [784, 352] width 1568 height 173
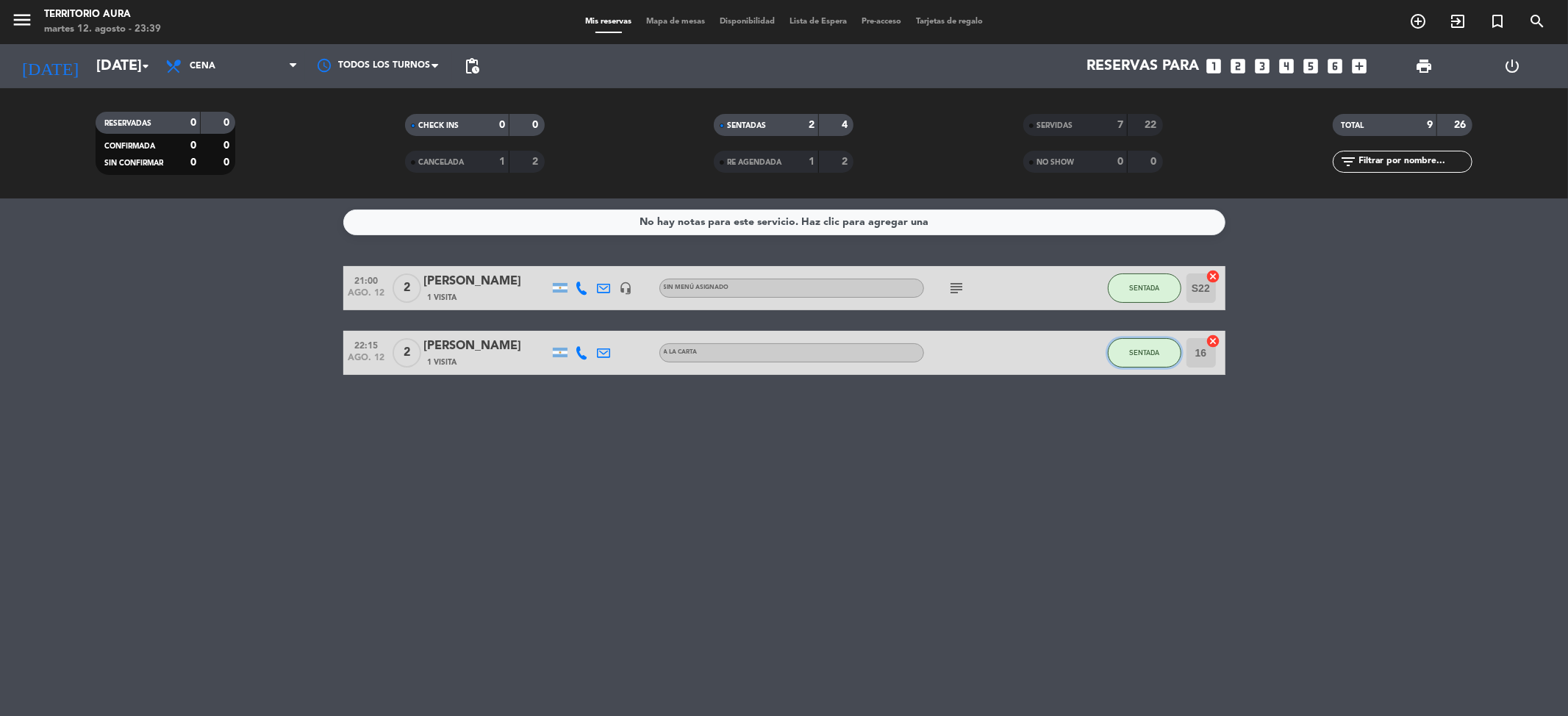
click at [1117, 353] on button "SENTADA" at bounding box center [1145, 353] width 74 height 30
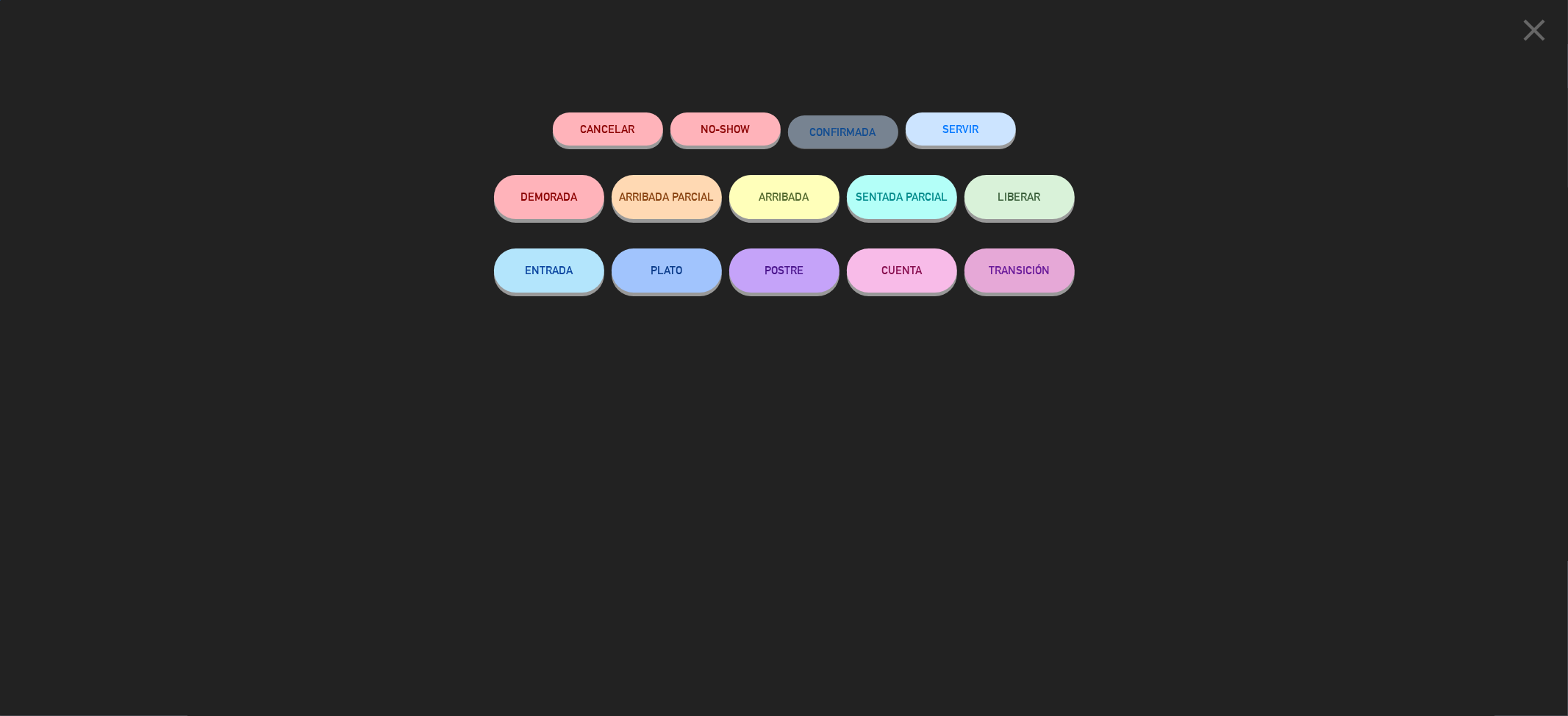
click at [951, 140] on button "SERVIR" at bounding box center [960, 129] width 111 height 33
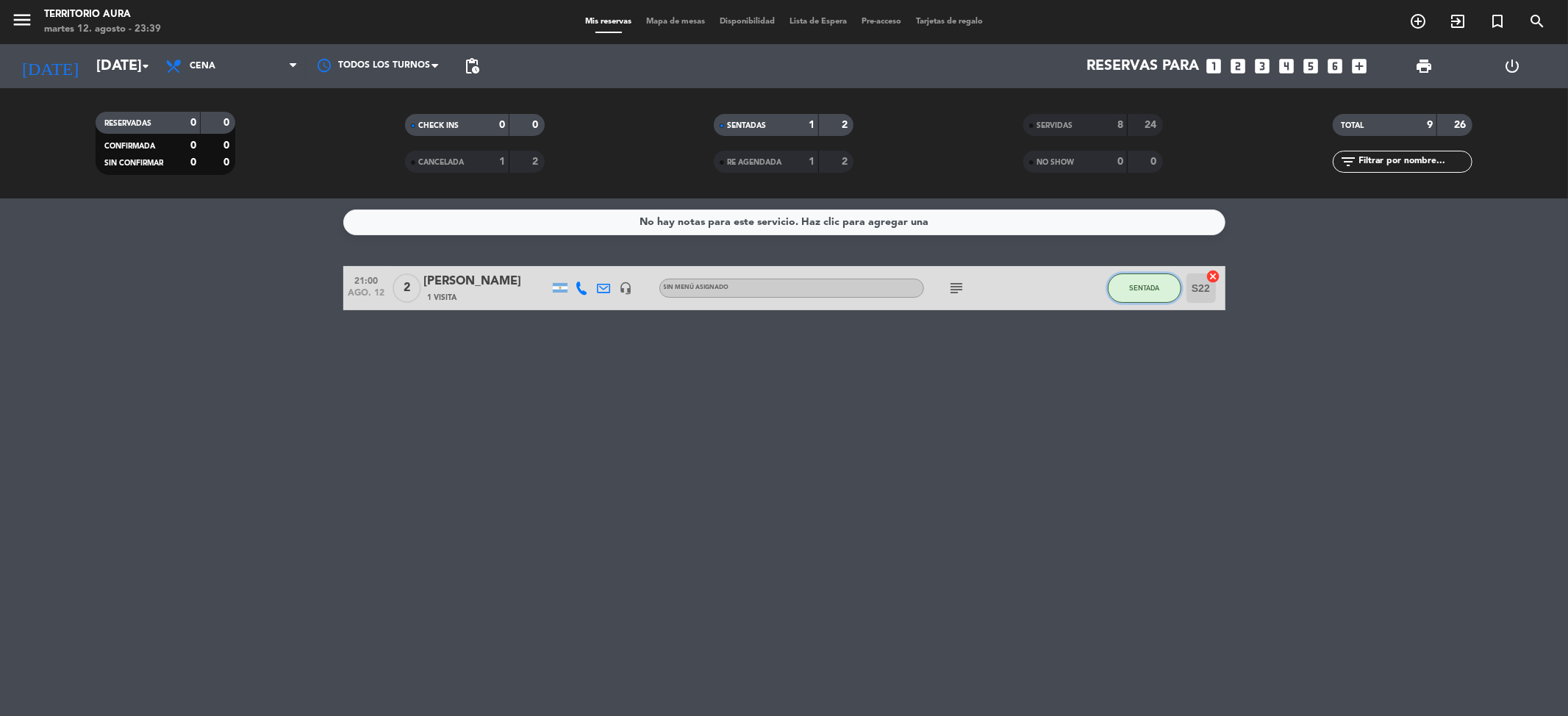
click at [1150, 289] on span "SENTADA" at bounding box center [1144, 288] width 30 height 8
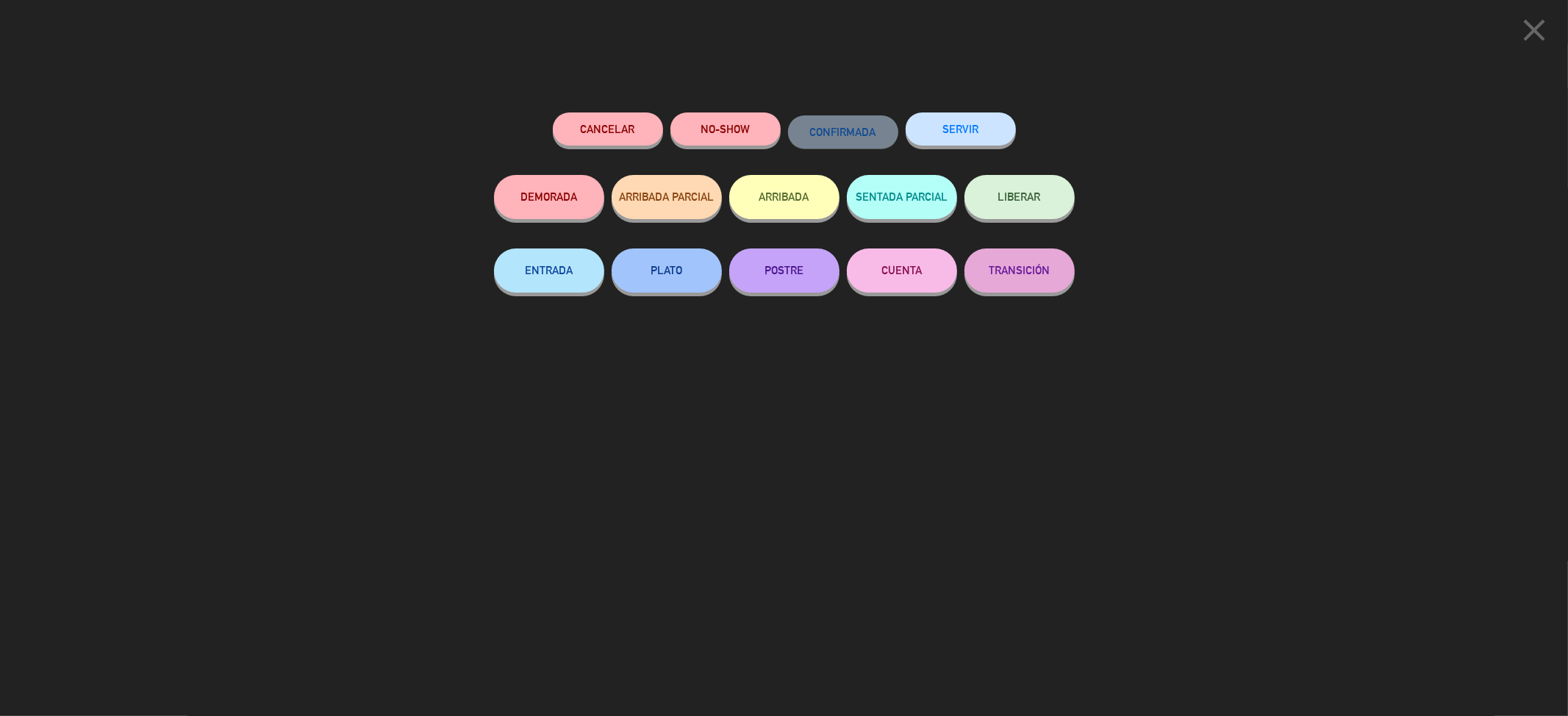
click at [988, 129] on button "SERVIR" at bounding box center [960, 129] width 111 height 33
